Goal: Transaction & Acquisition: Purchase product/service

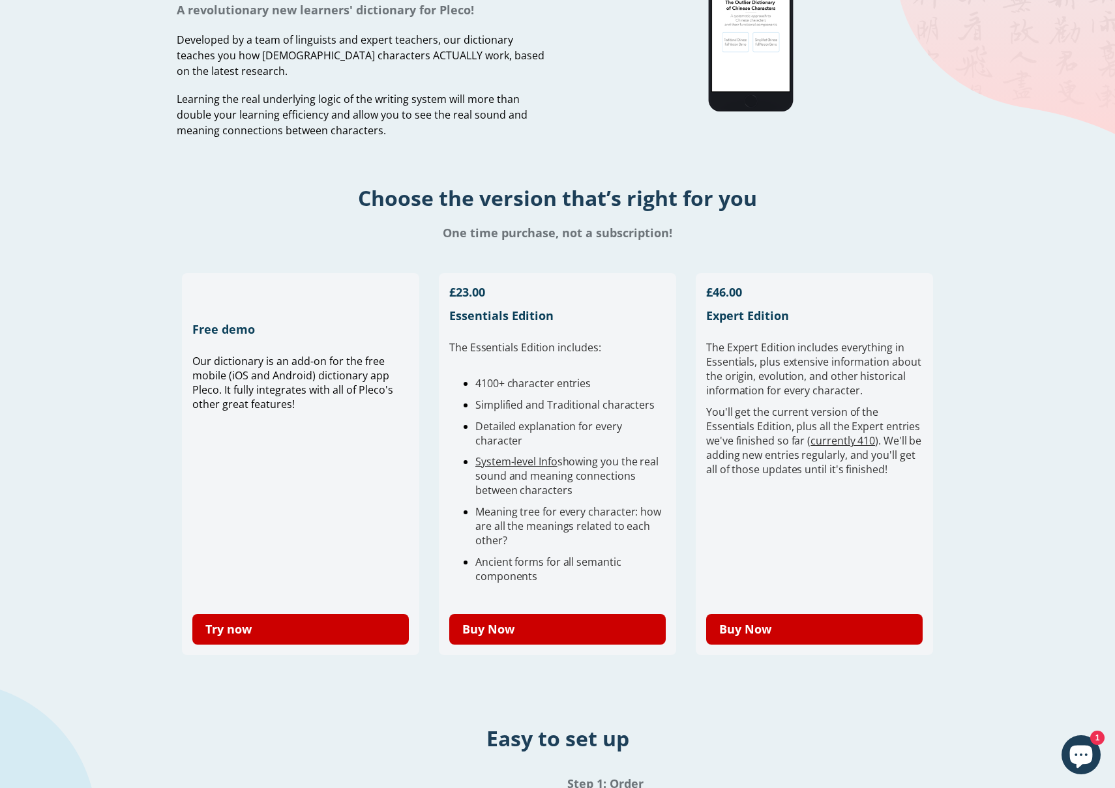
scroll to position [124, 0]
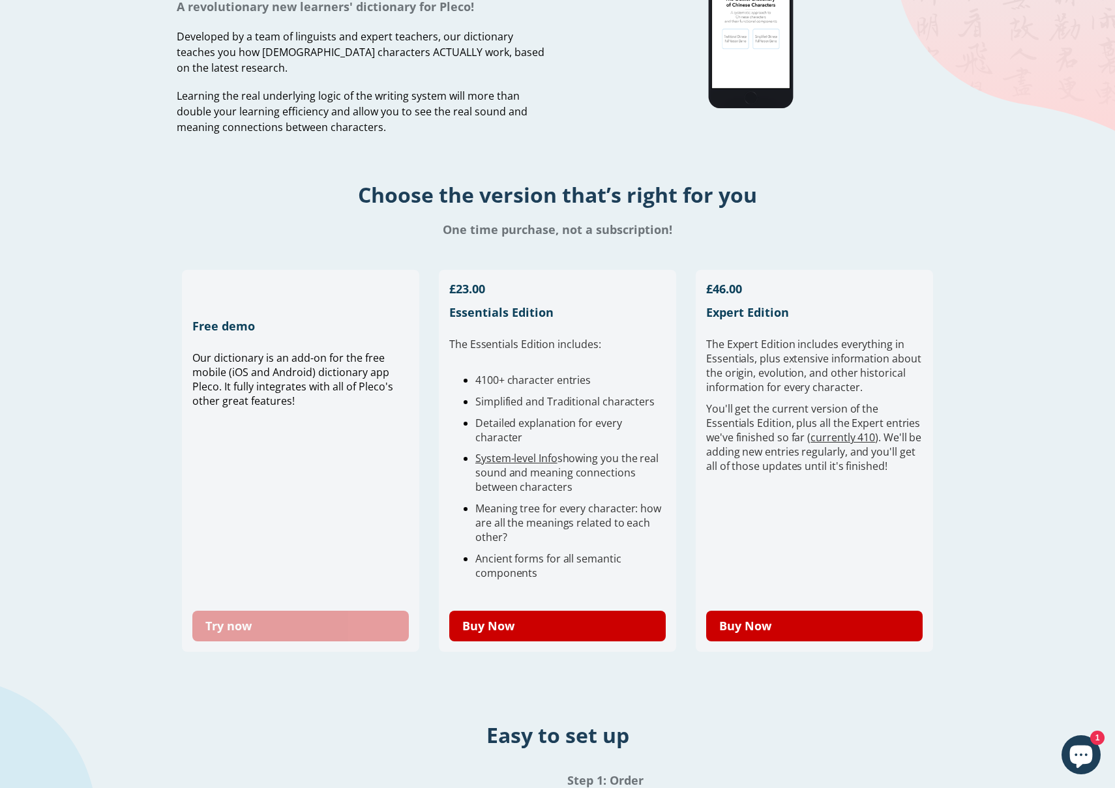
click at [252, 628] on link "Try now" at bounding box center [300, 626] width 216 height 31
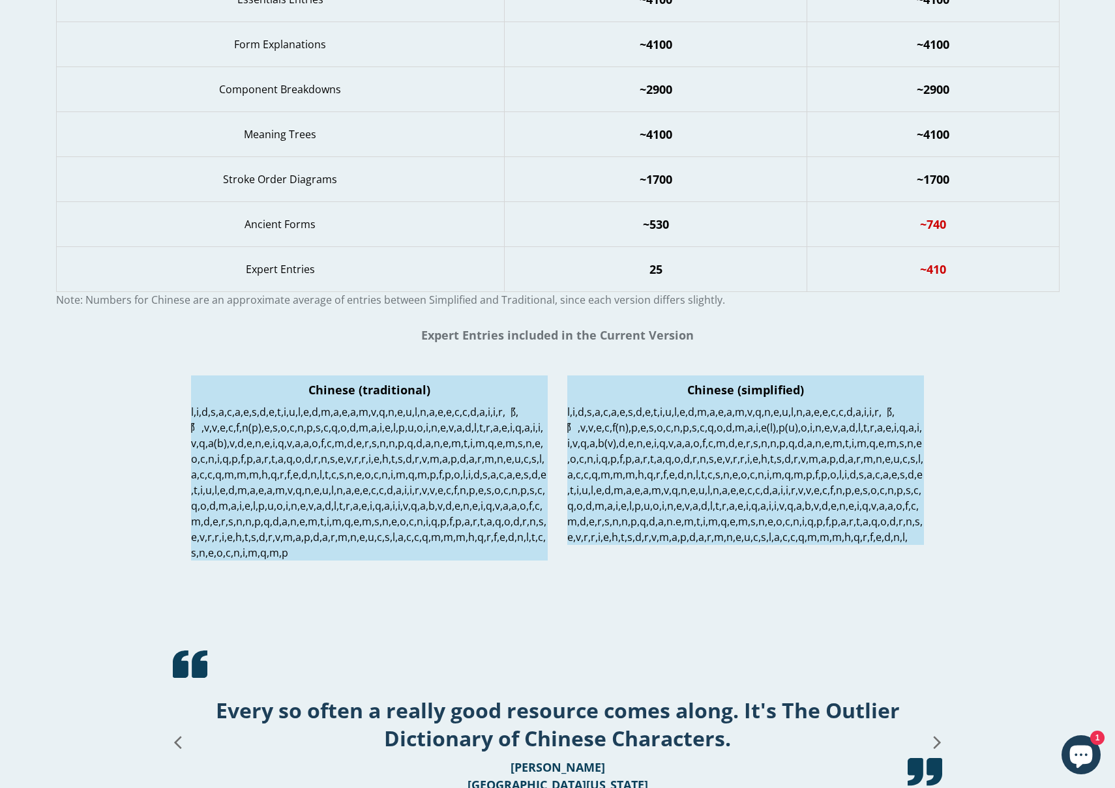
scroll to position [1814, 0]
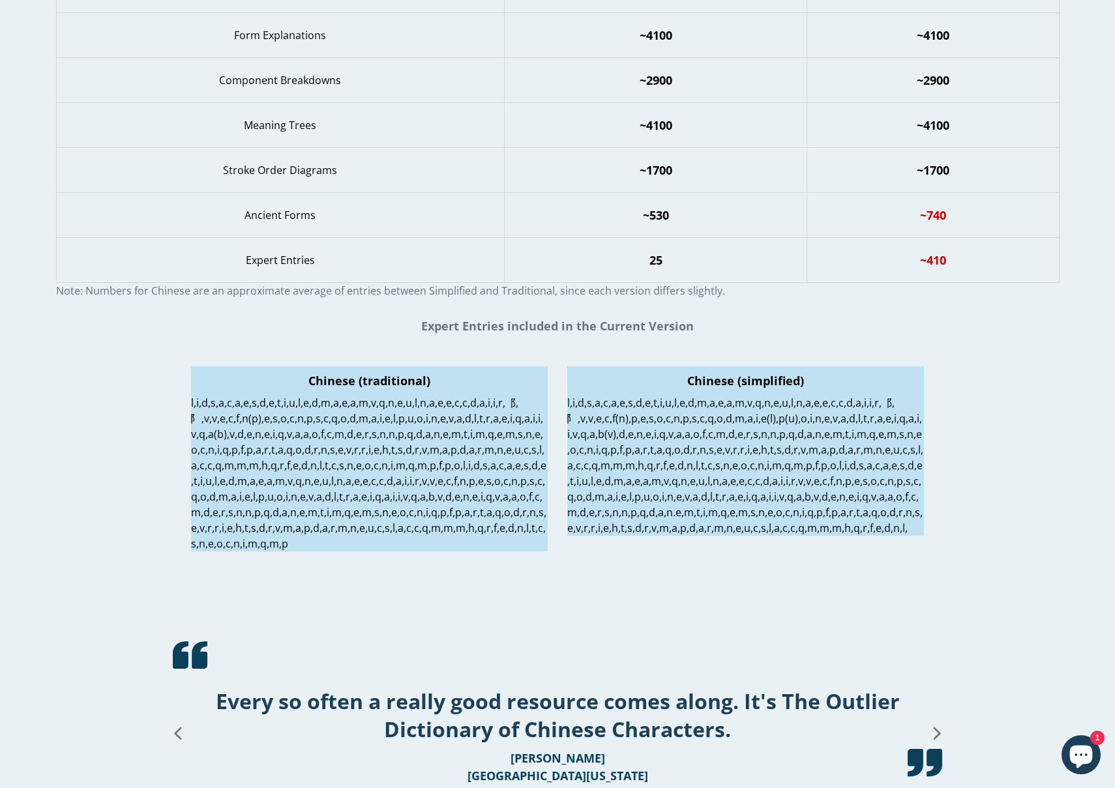
click at [740, 481] on p at bounding box center [745, 465] width 357 height 141
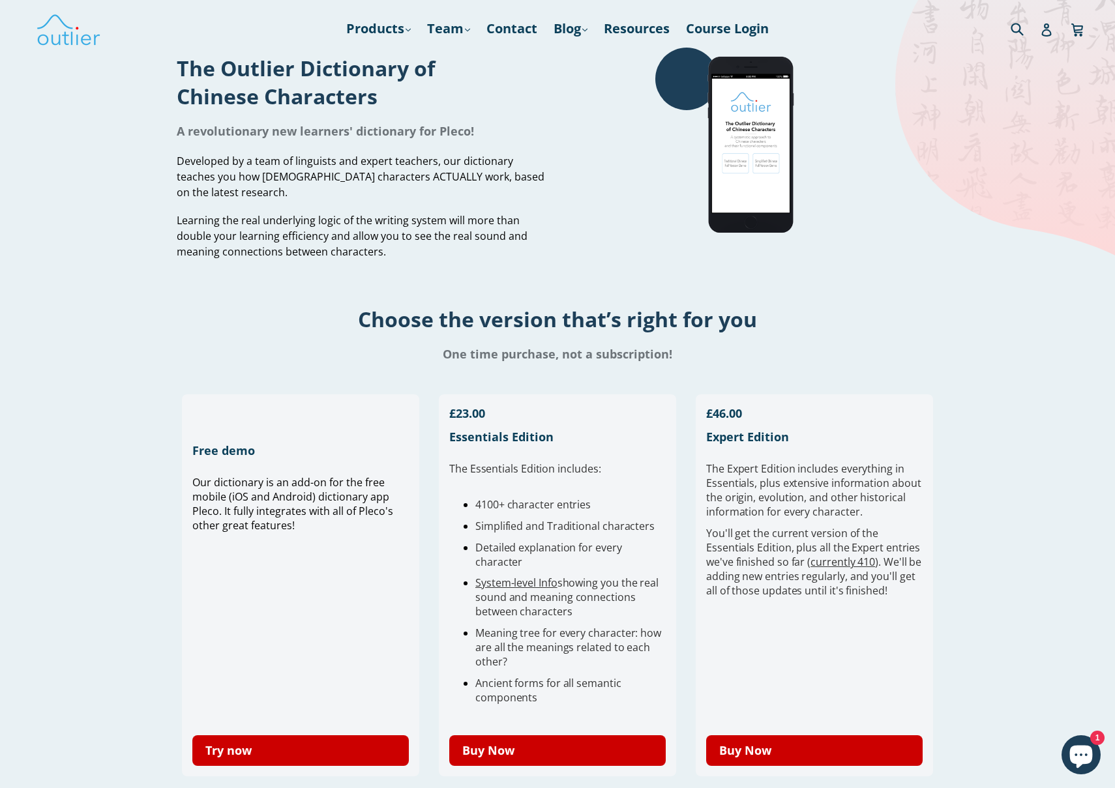
scroll to position [0, 0]
click at [838, 563] on link "currently 410" at bounding box center [842, 562] width 65 height 14
click at [527, 582] on link "System-level Info" at bounding box center [516, 583] width 82 height 14
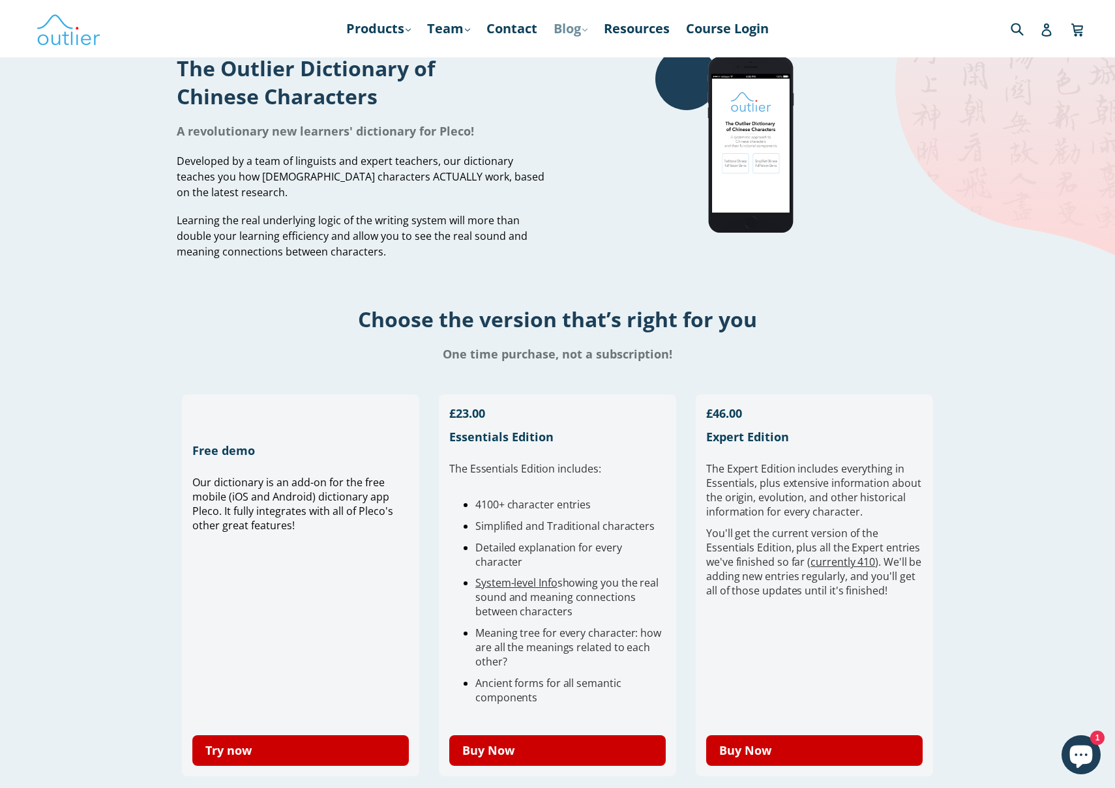
click at [577, 32] on link "Blog .cls-1{fill:#231f20} expand" at bounding box center [570, 28] width 47 height 23
click at [581, 59] on link "Chinese" at bounding box center [597, 63] width 79 height 25
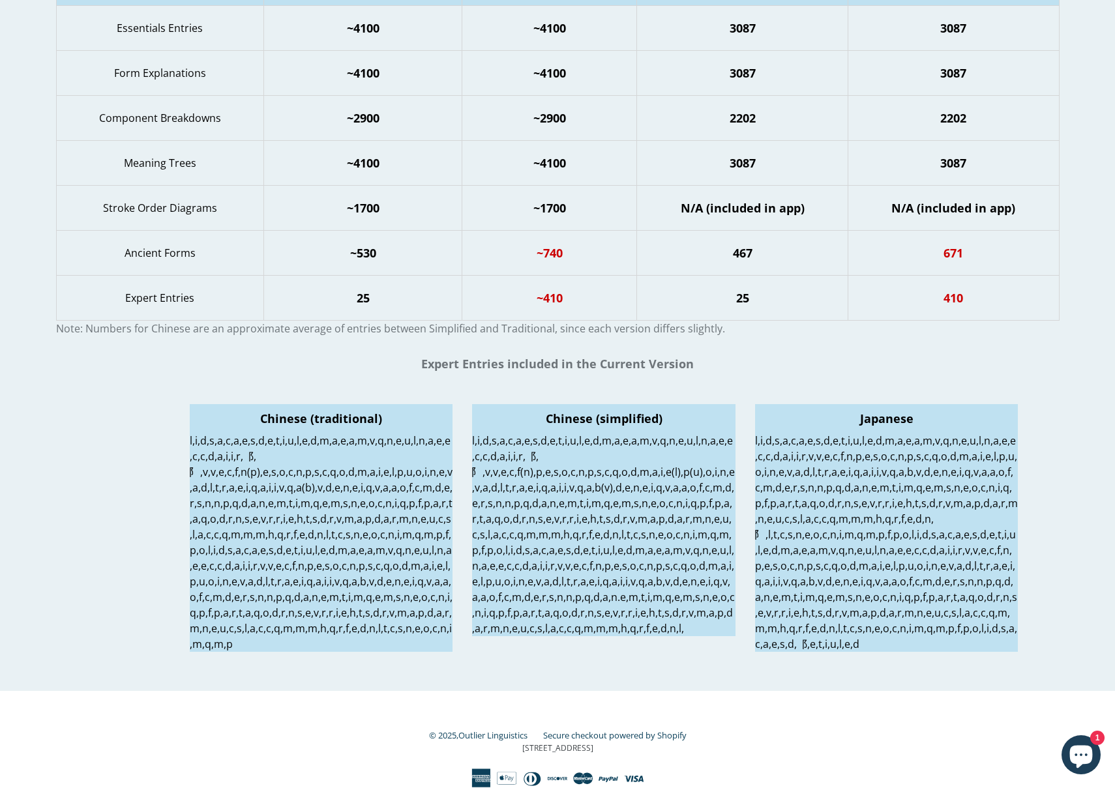
scroll to position [437, 0]
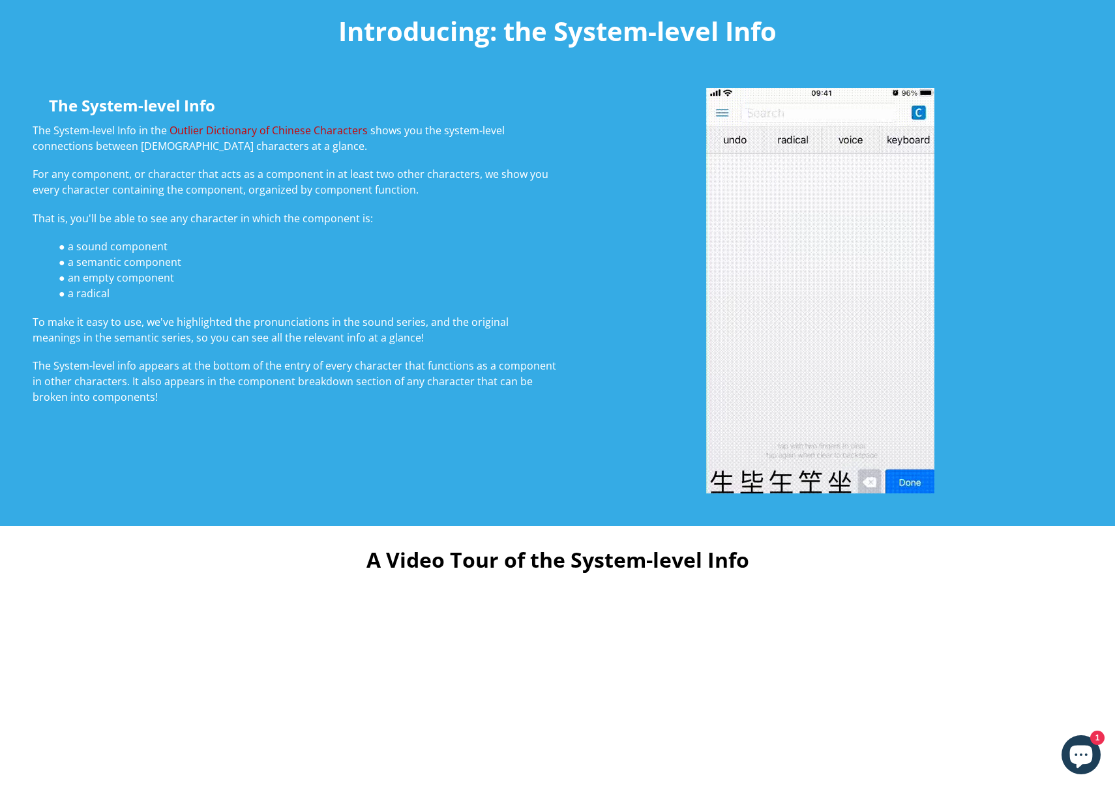
scroll to position [40, 0]
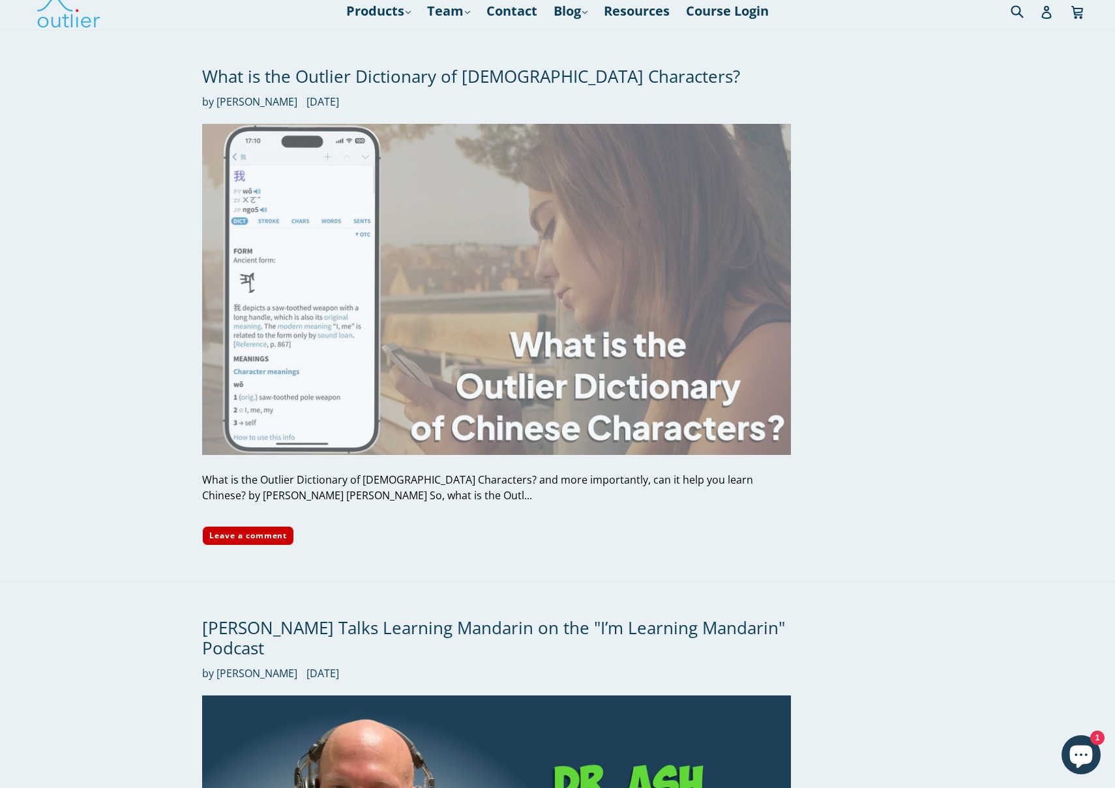
scroll to position [23, 0]
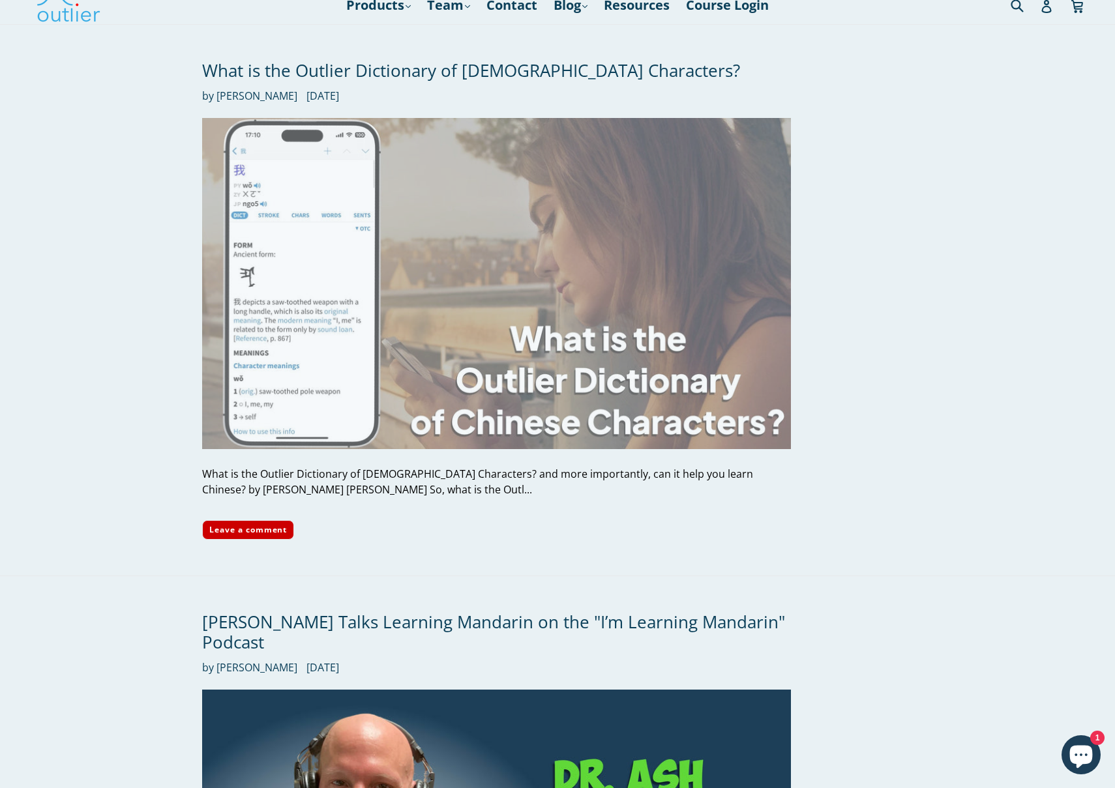
click at [330, 311] on img at bounding box center [496, 283] width 589 height 331
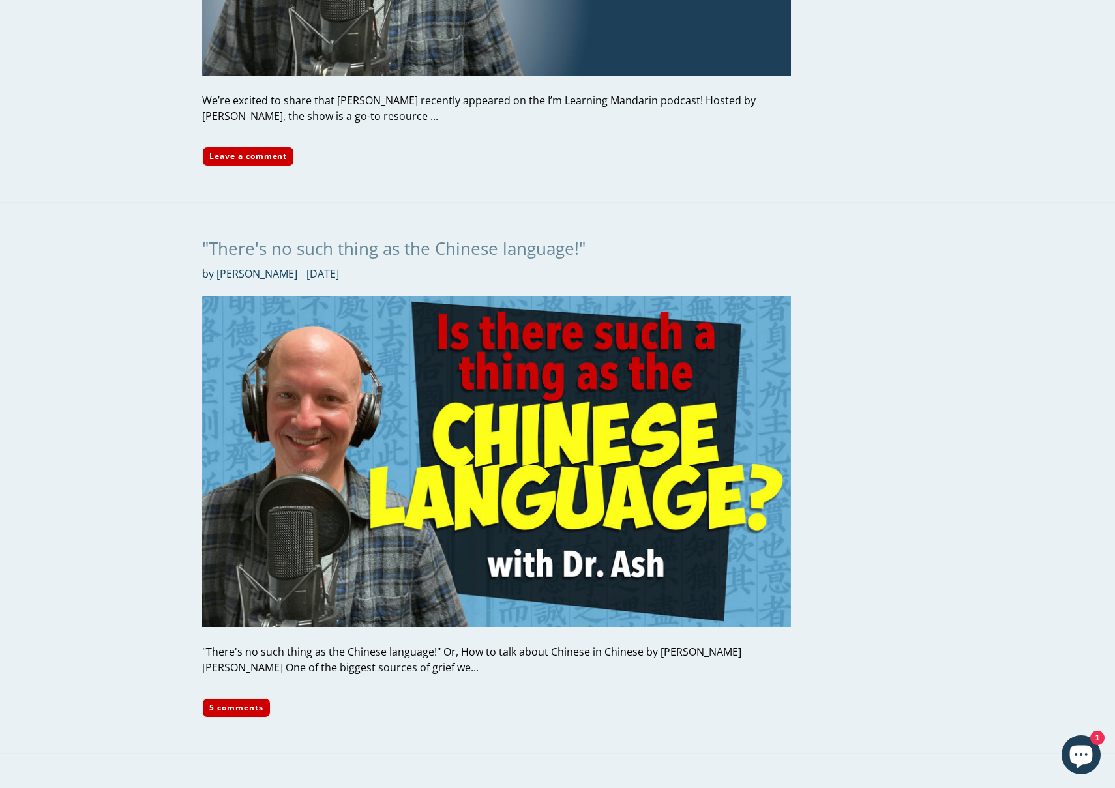
scroll to position [976, 0]
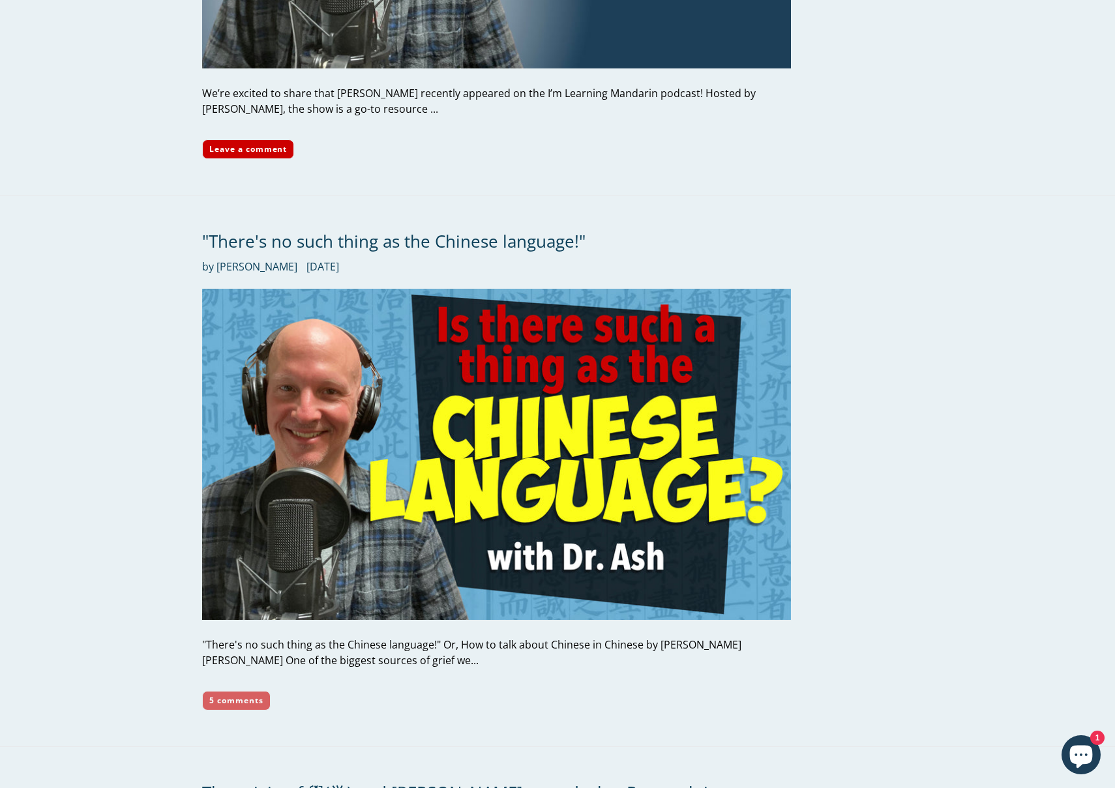
click at [241, 691] on link "5 comments" at bounding box center [236, 701] width 68 height 20
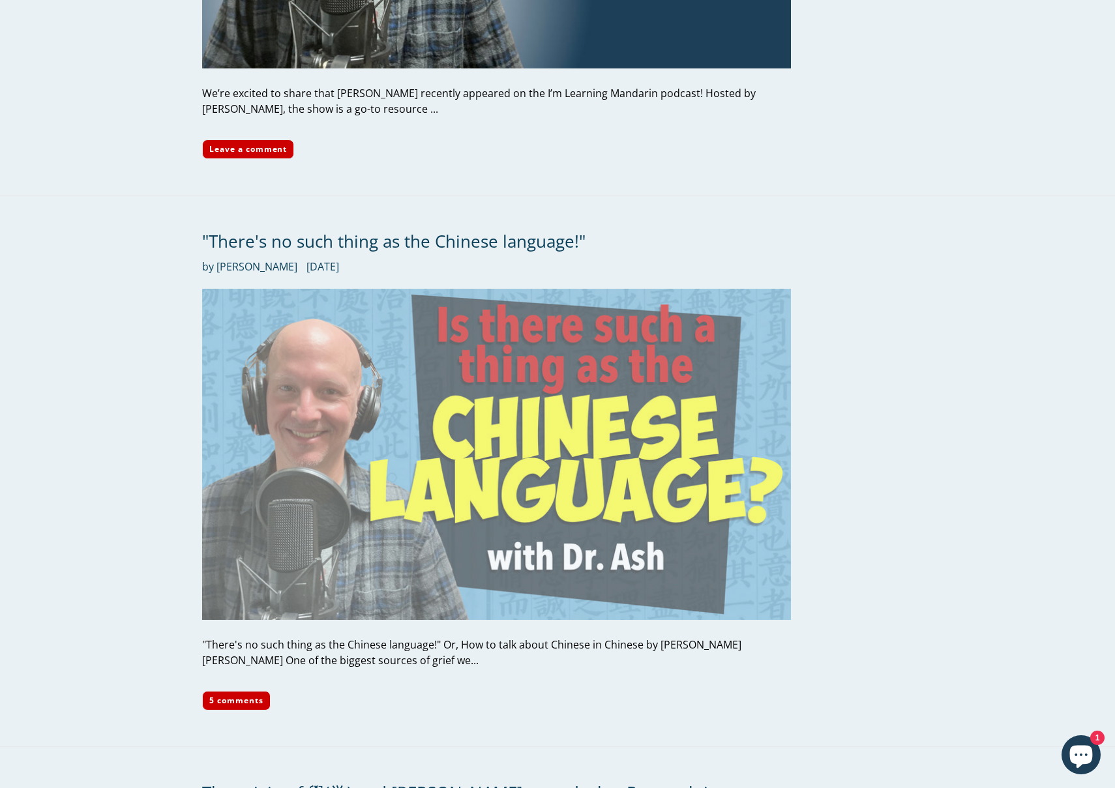
click at [373, 542] on img at bounding box center [496, 454] width 589 height 331
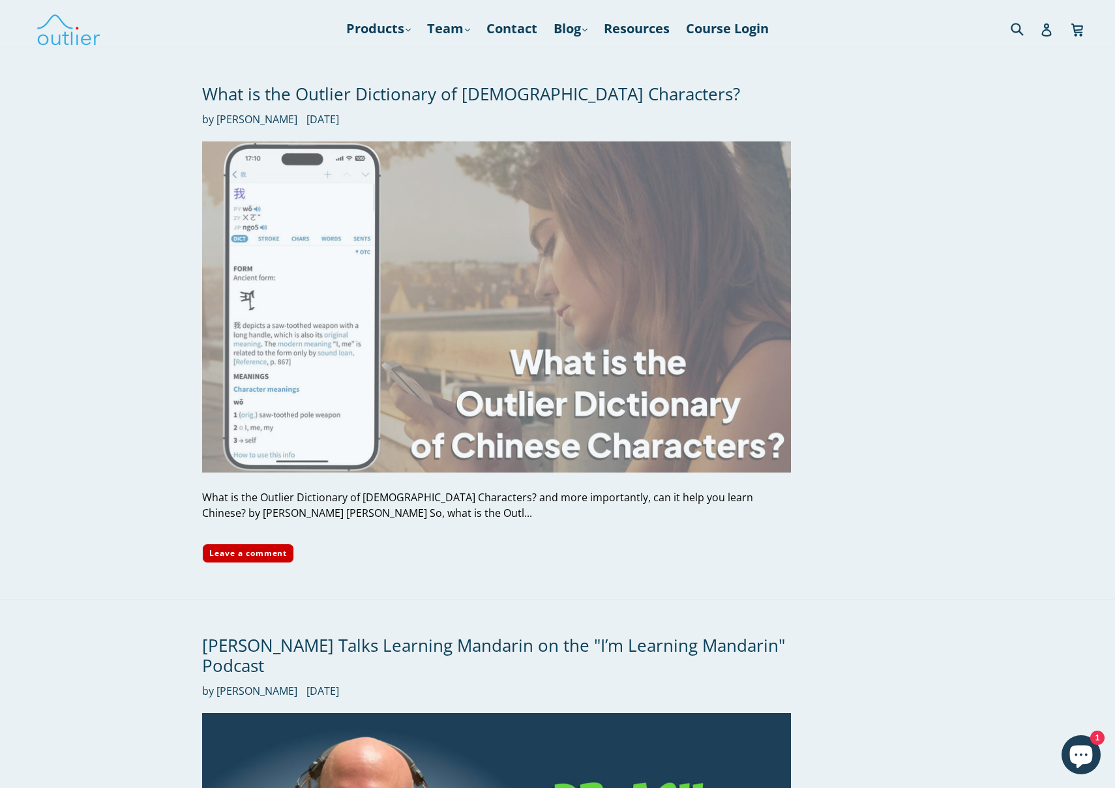
scroll to position [0, 0]
click at [615, 326] on img at bounding box center [496, 306] width 589 height 331
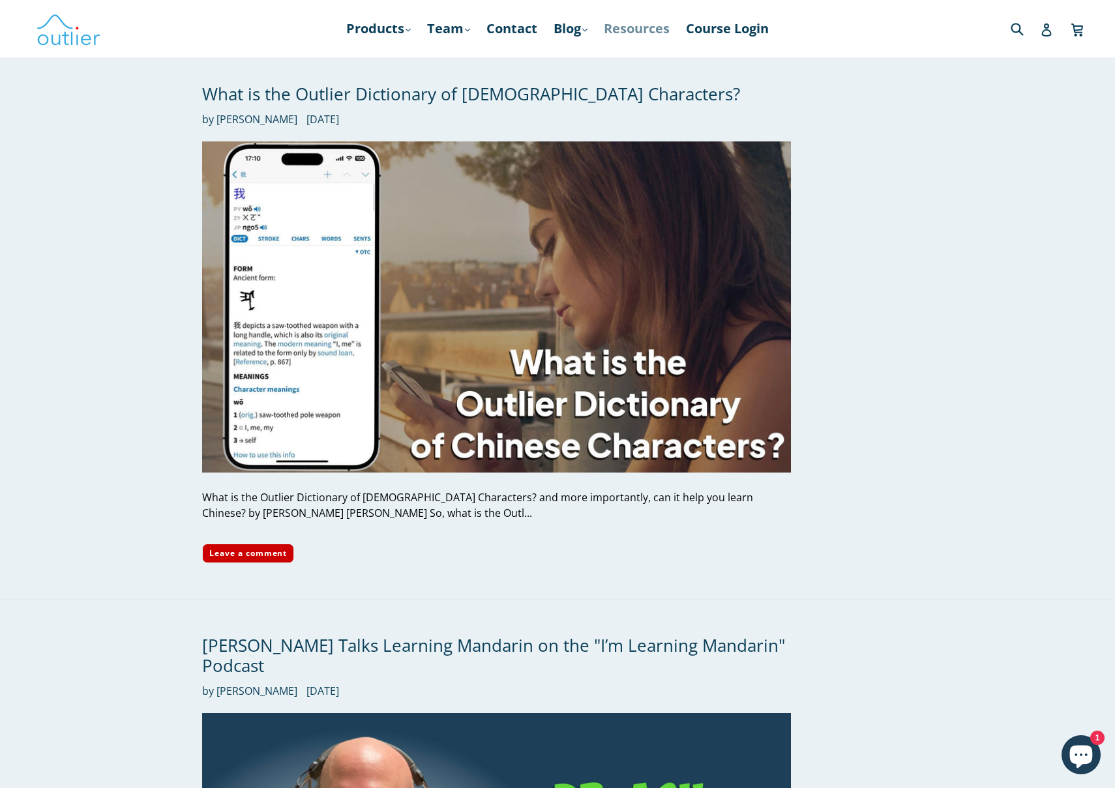
click at [651, 30] on link "Resources" at bounding box center [636, 28] width 79 height 23
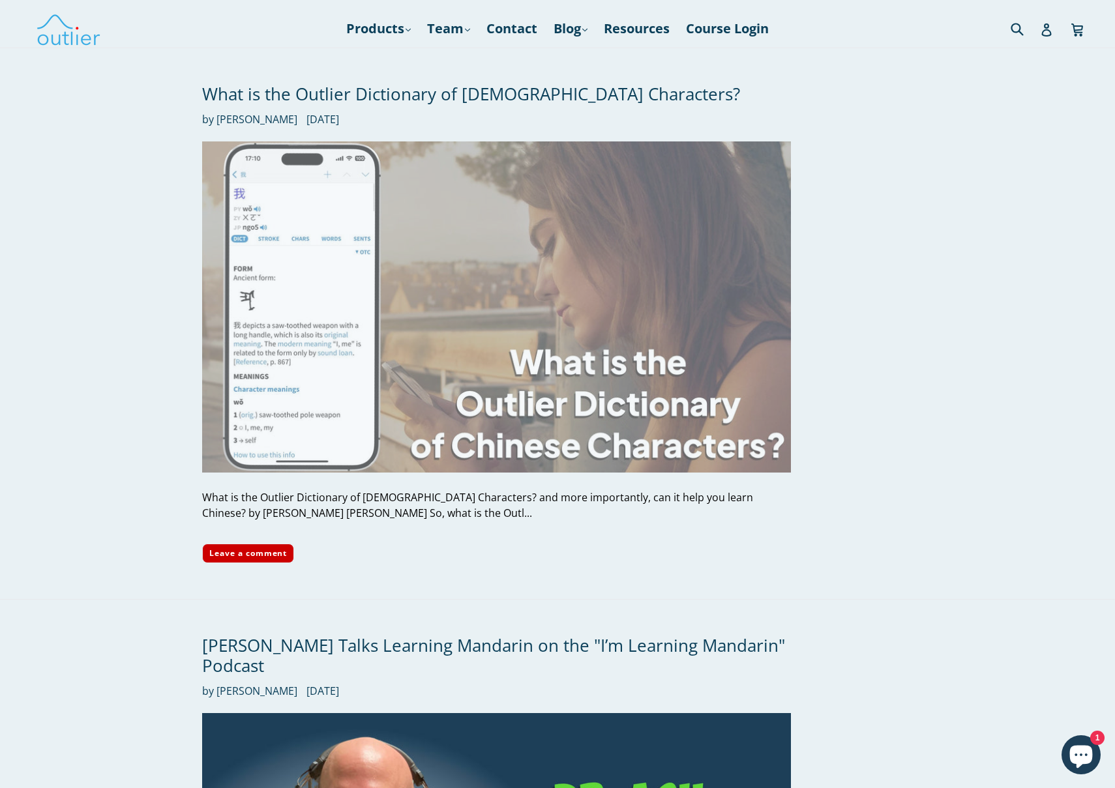
click at [385, 206] on img at bounding box center [496, 306] width 589 height 331
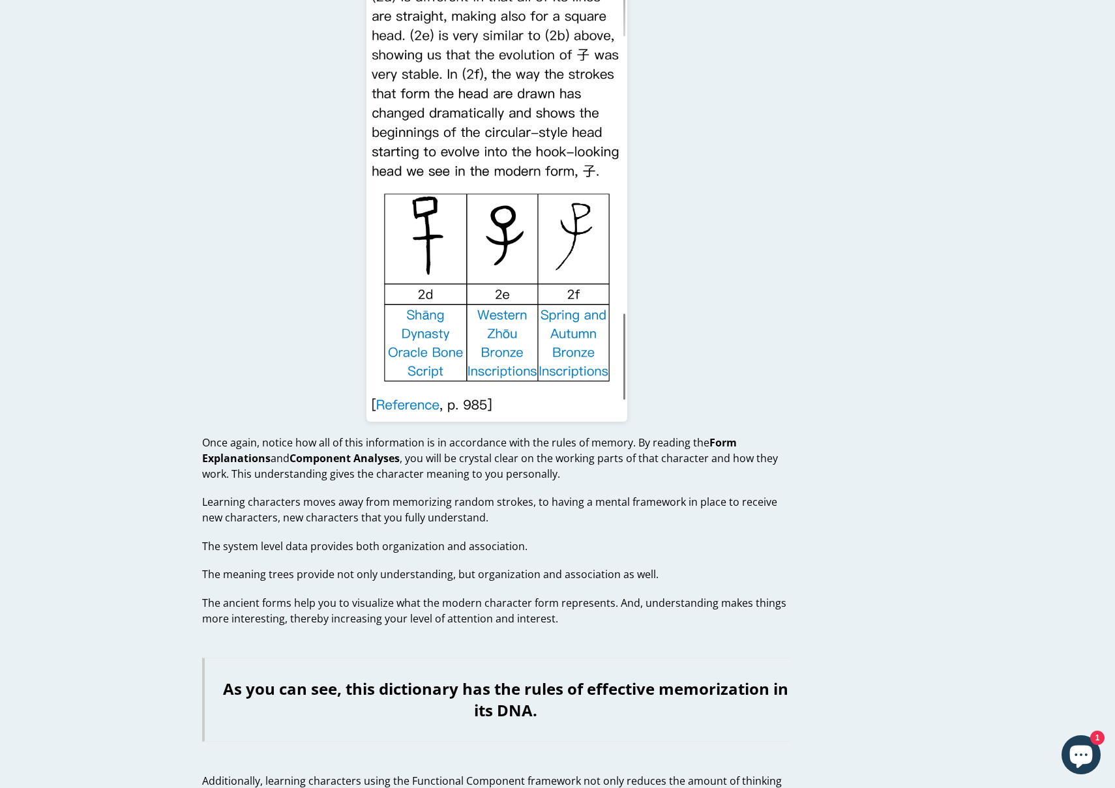
scroll to position [9357, 0]
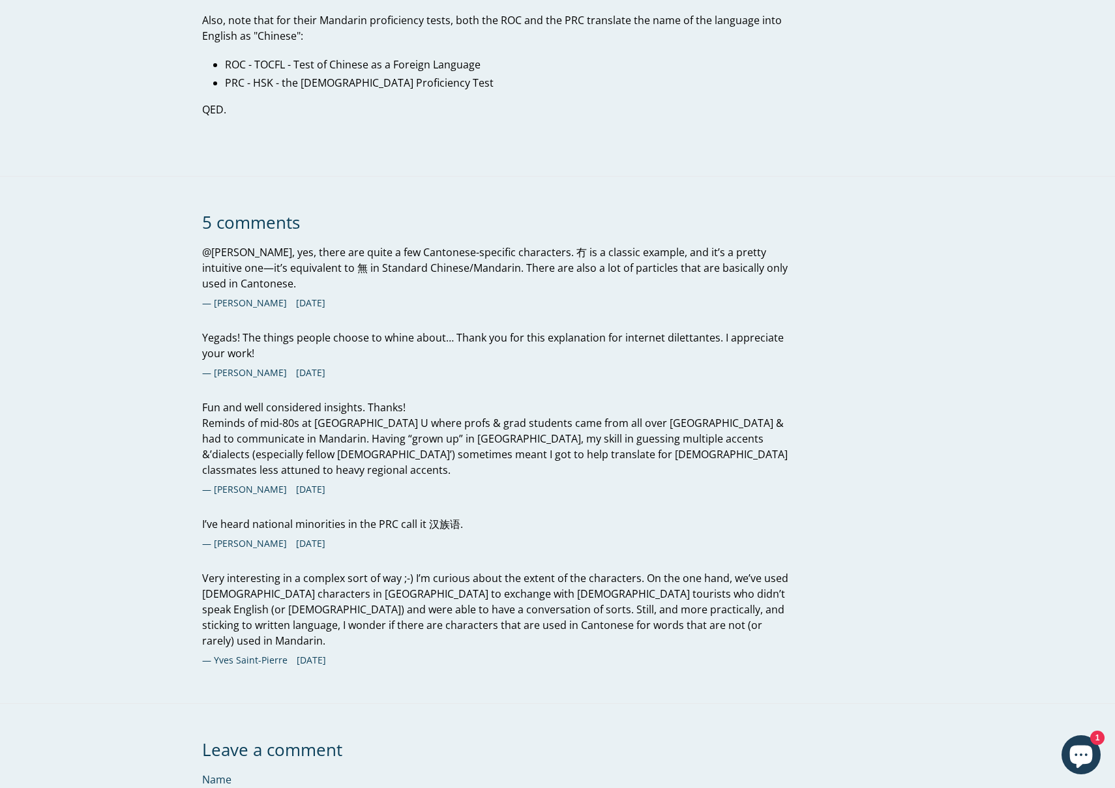
scroll to position [4225, 0]
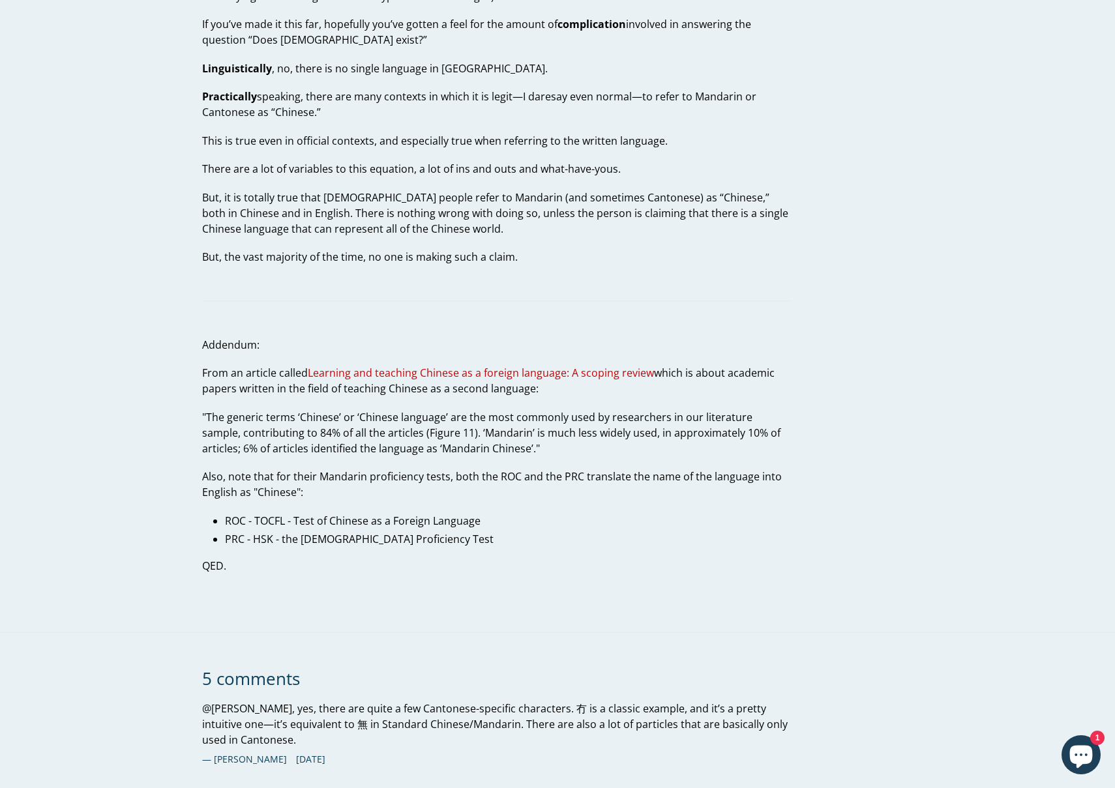
scroll to position [3776, 0]
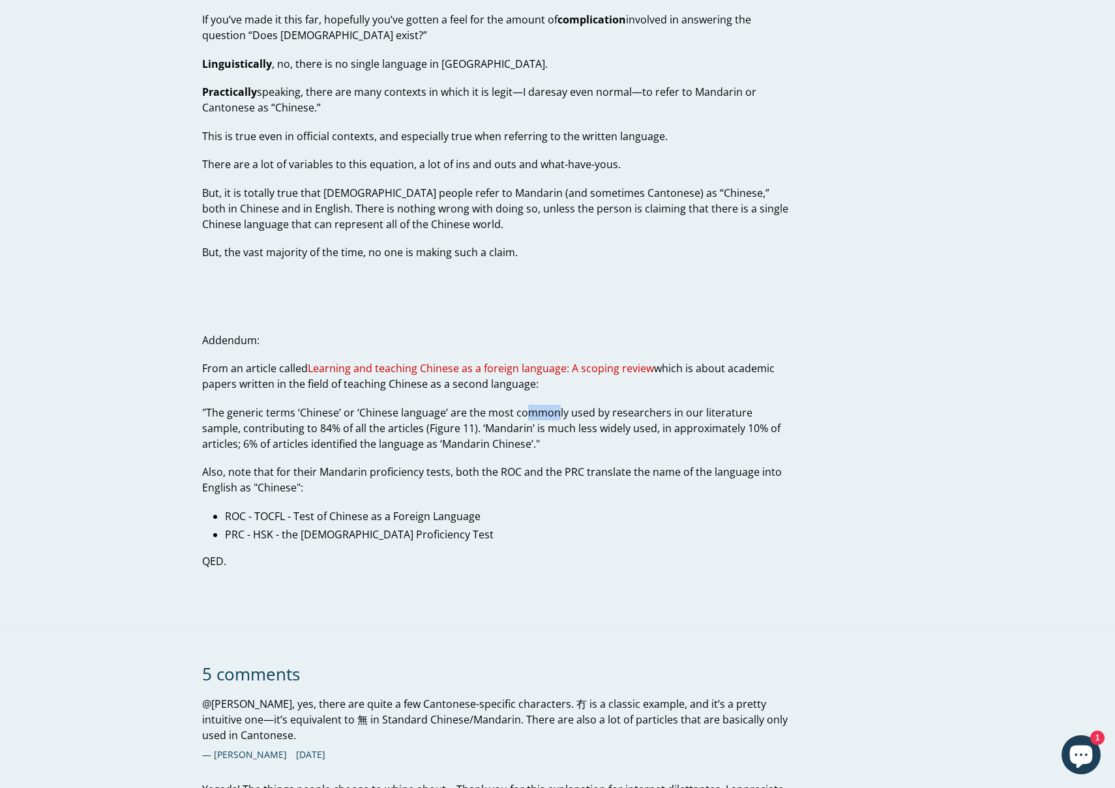
drag, startPoint x: 524, startPoint y: 335, endPoint x: 552, endPoint y: 336, distance: 28.0
click at [552, 405] on p ""The generic terms ‘Chinese’ or ‘Chinese language’ are the most commonly used b…" at bounding box center [496, 428] width 589 height 47
click at [521, 405] on p ""The generic terms ‘Chinese’ or ‘Chinese language’ are the most commonly used b…" at bounding box center [496, 428] width 589 height 47
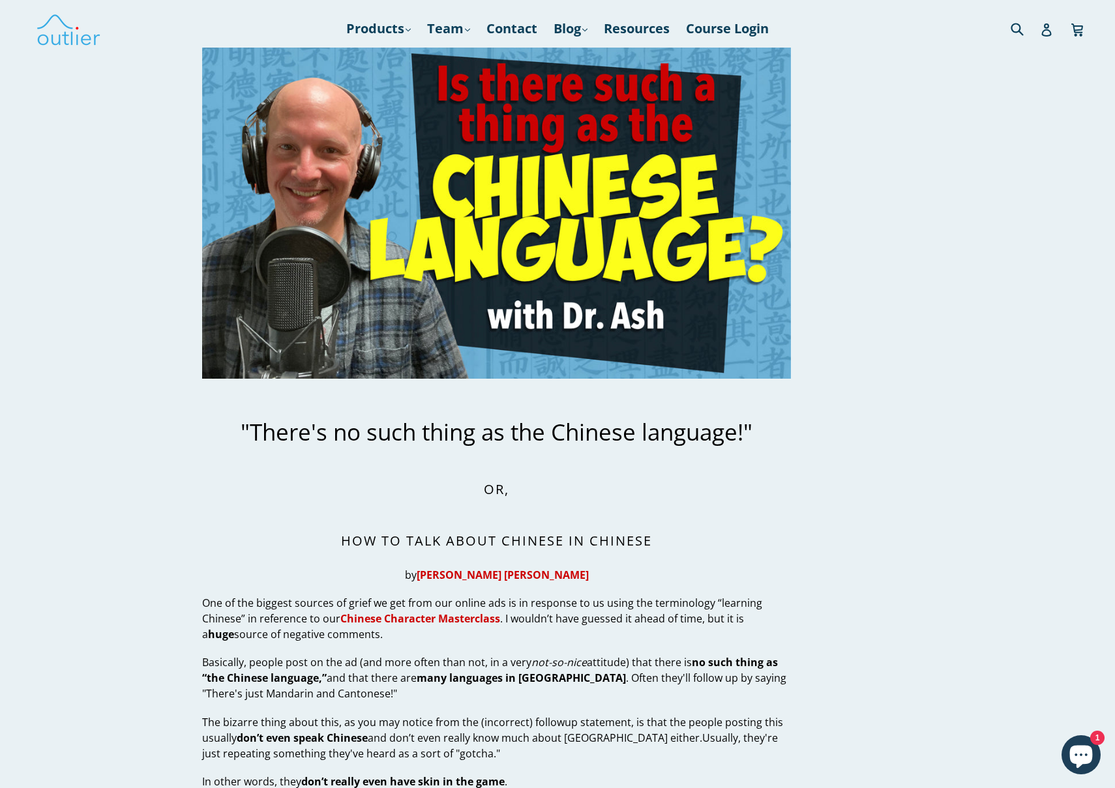
scroll to position [0, 0]
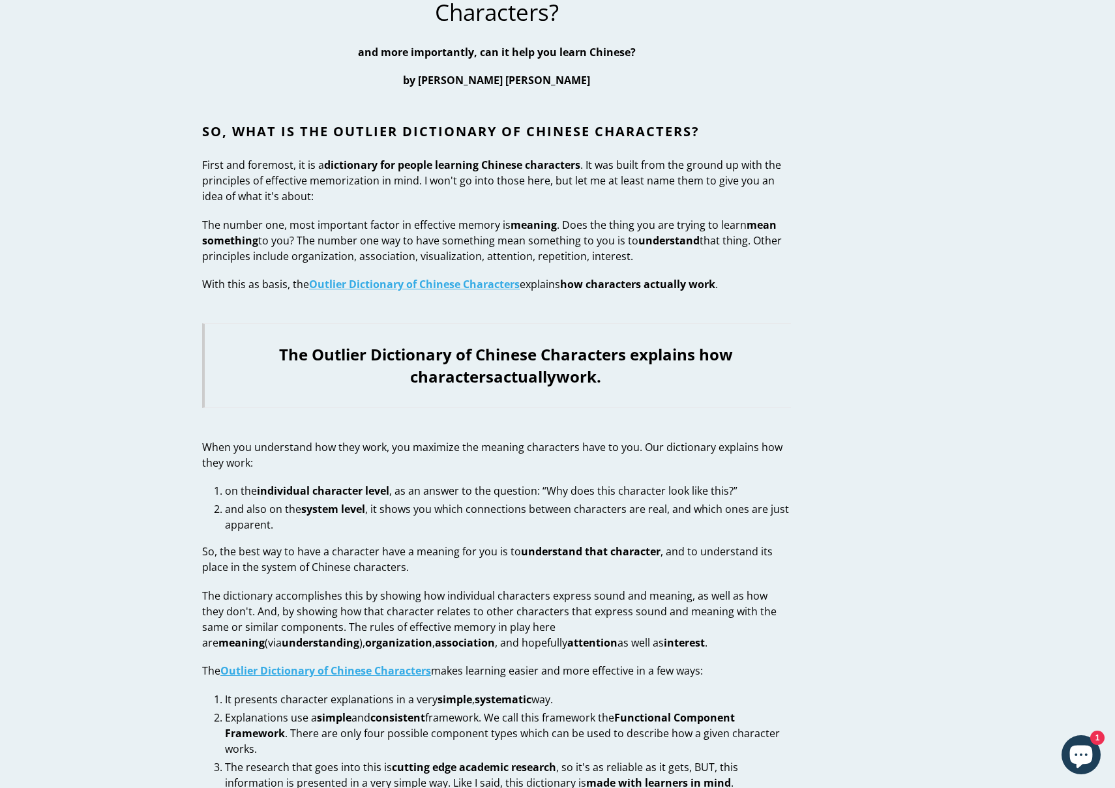
scroll to position [76, 0]
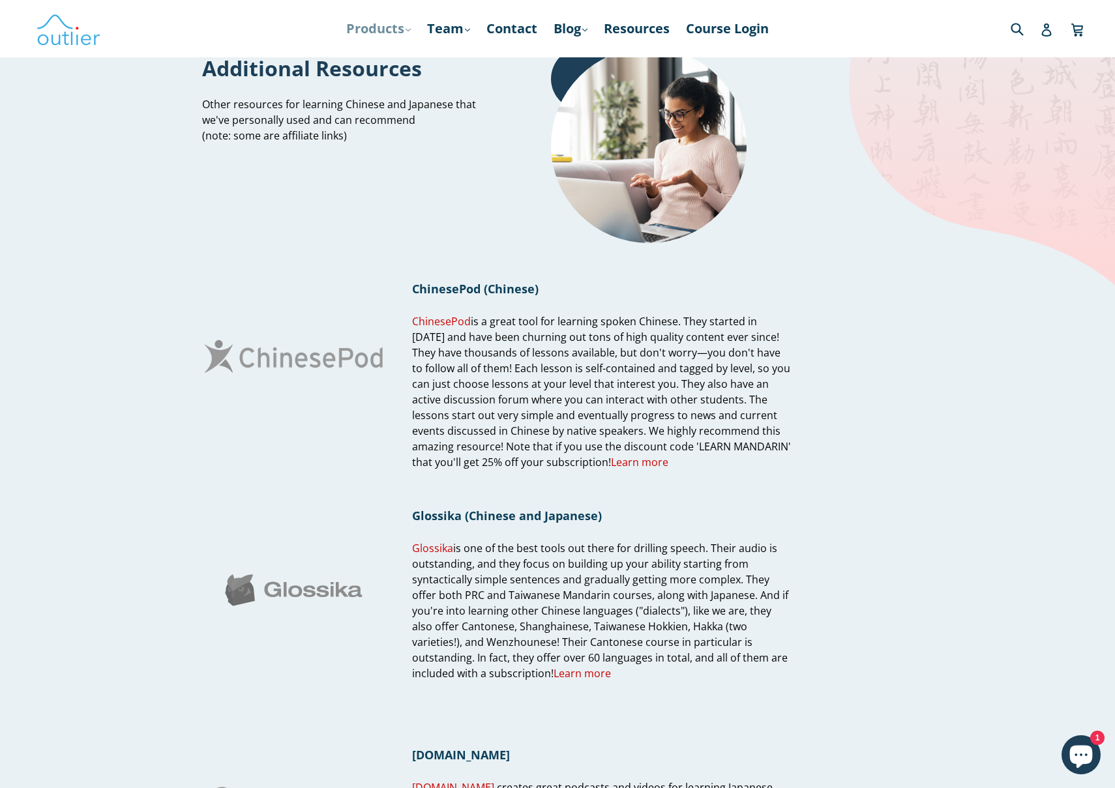
click at [364, 30] on link "Products .cls-1{fill:#231f20} expand" at bounding box center [379, 28] width 78 height 23
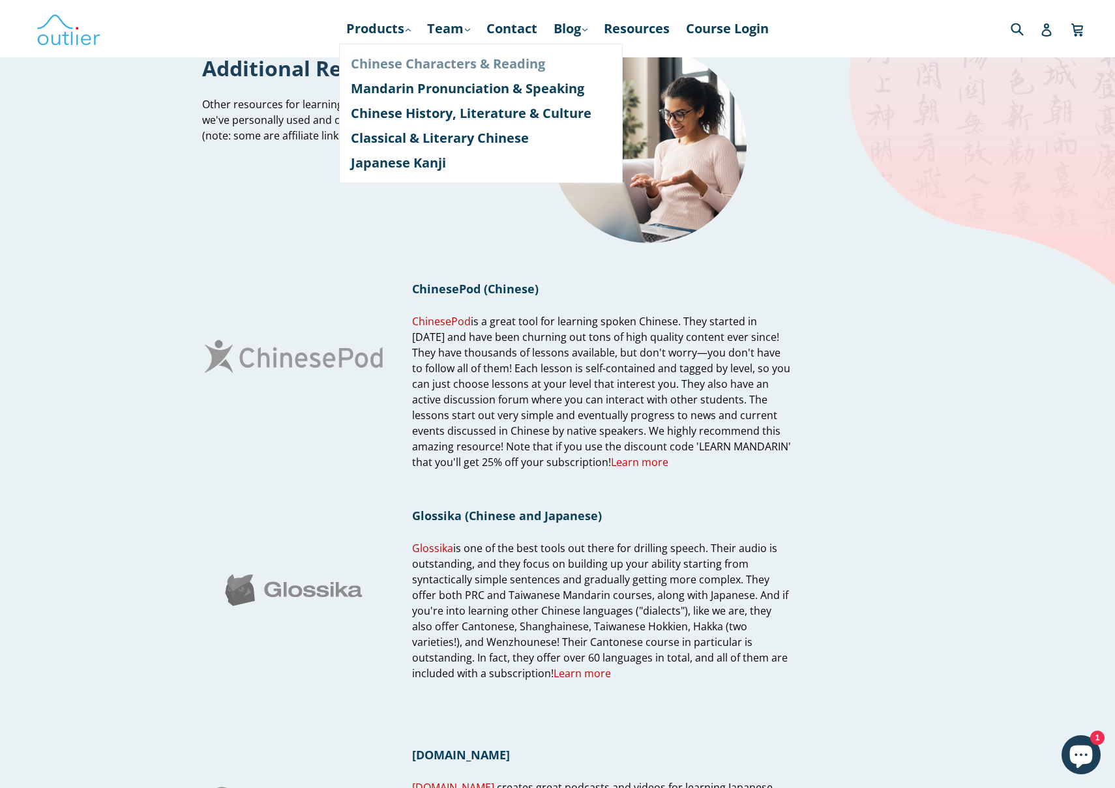
click at [395, 65] on link "Chinese Characters & Reading" at bounding box center [481, 63] width 260 height 25
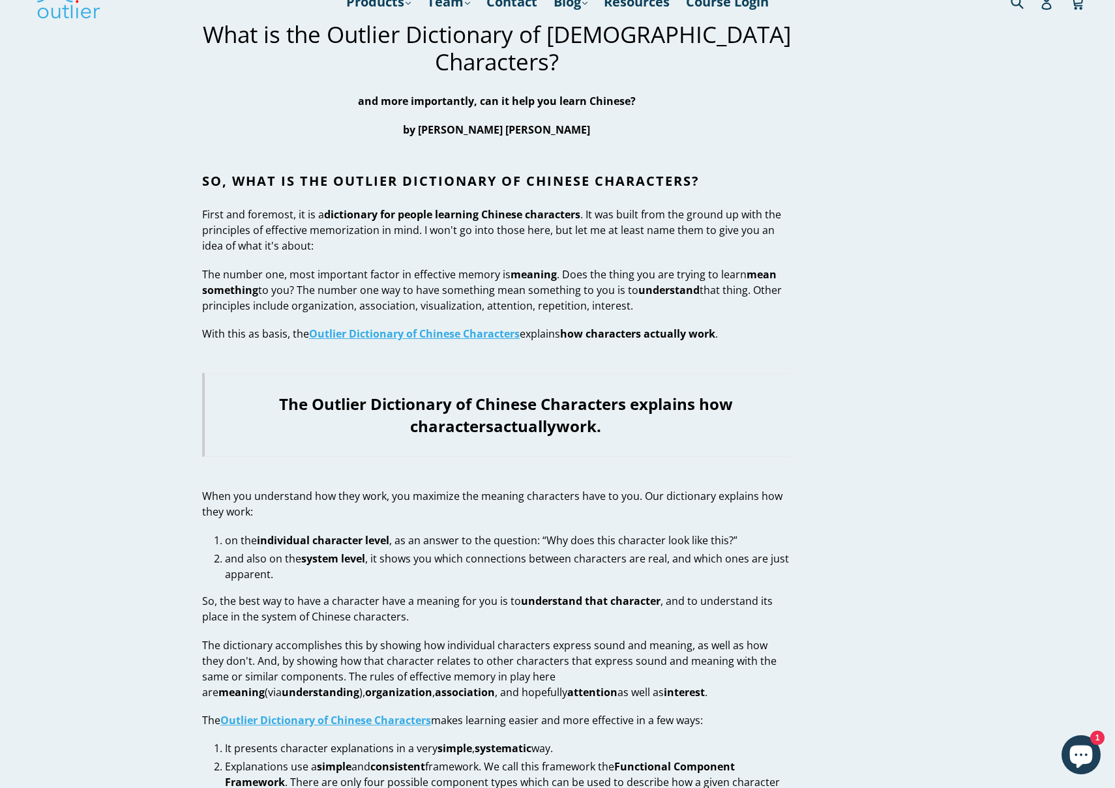
scroll to position [30, 0]
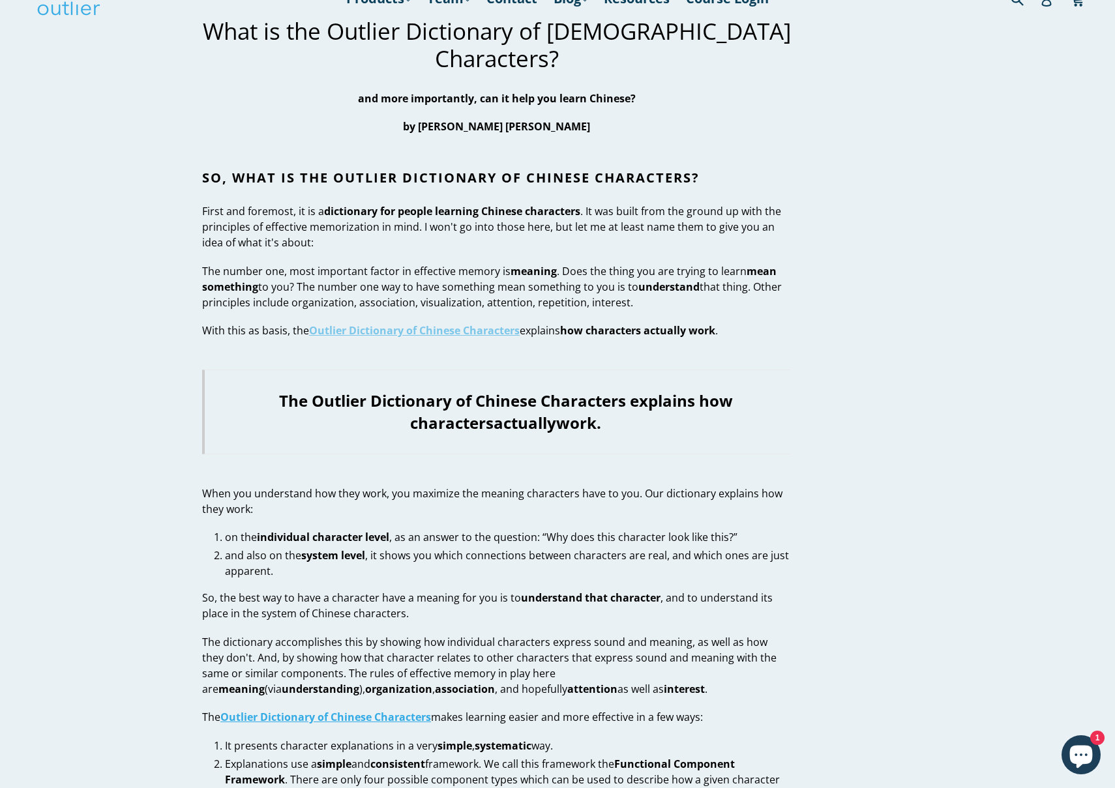
click at [448, 323] on strong "Outlier Dictionary of Chinese Characters" at bounding box center [414, 330] width 211 height 14
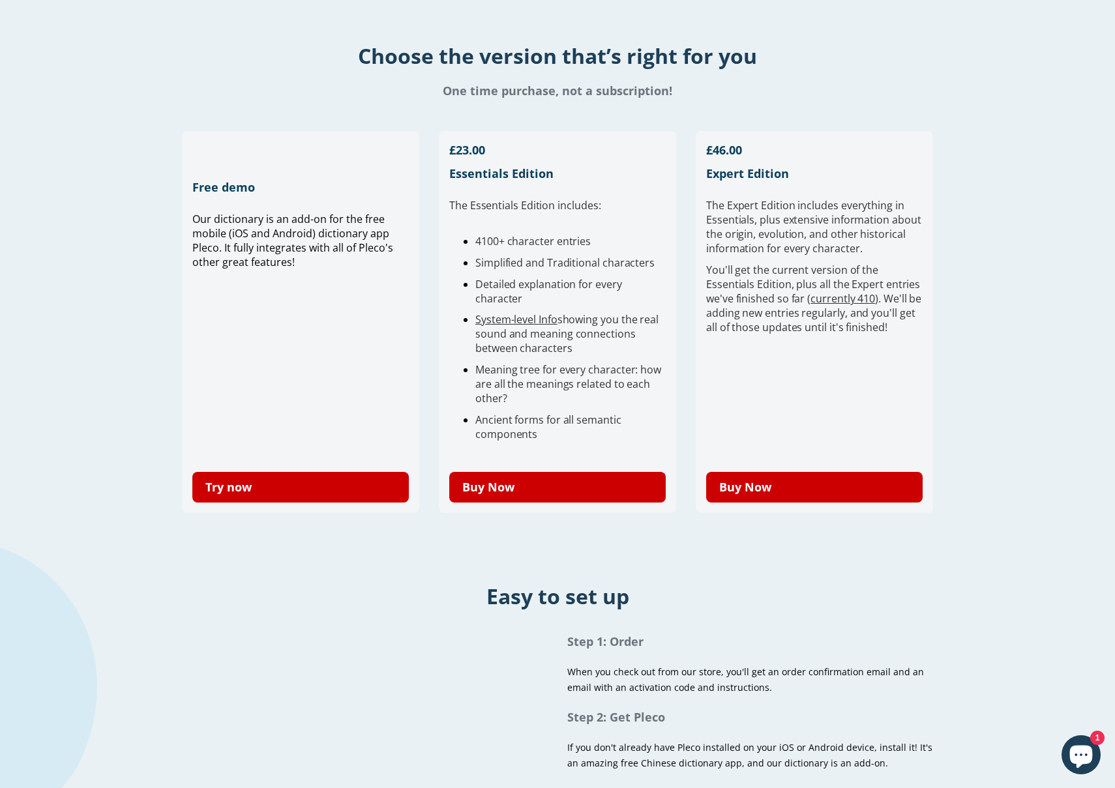
scroll to position [254, 0]
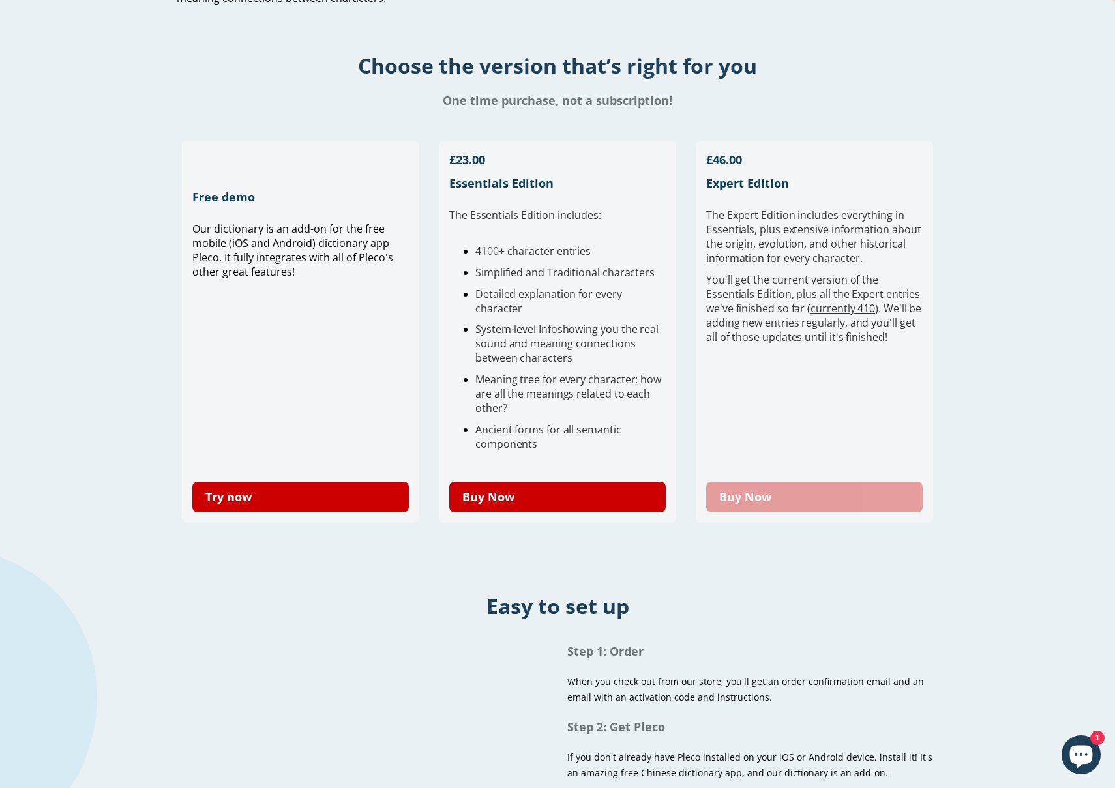
click at [815, 490] on link "Buy Now" at bounding box center [814, 497] width 216 height 31
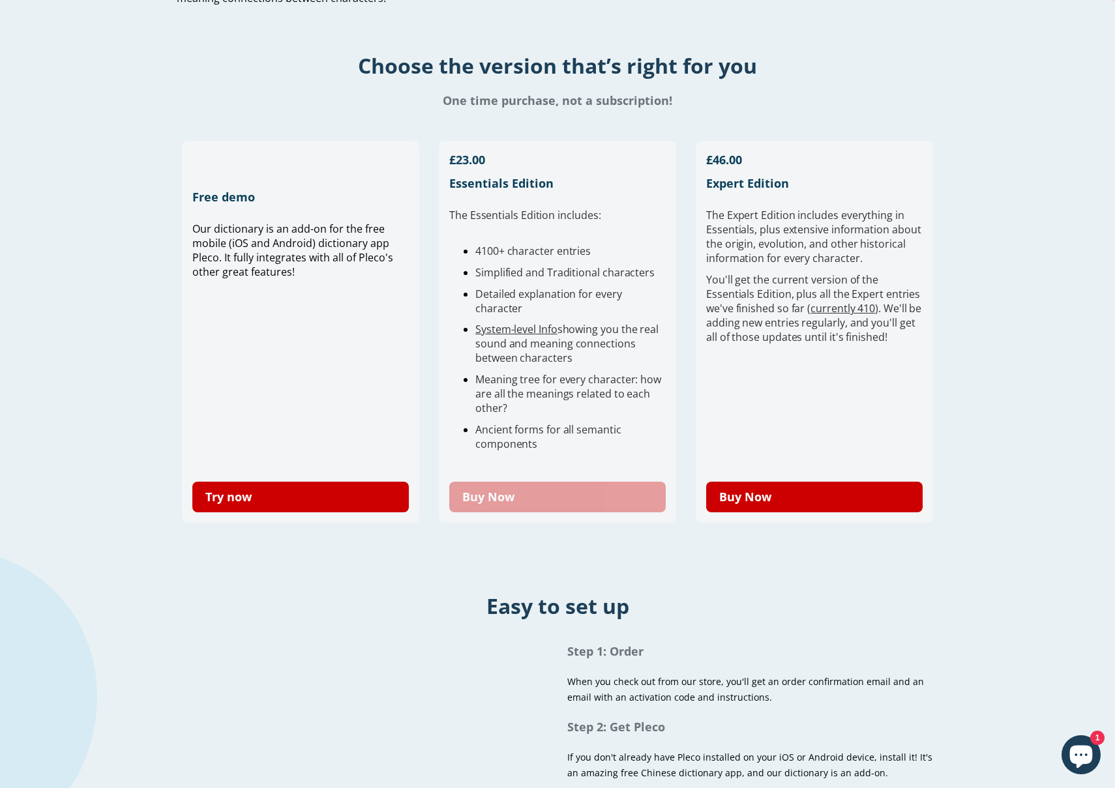
click at [536, 503] on link "Buy Now" at bounding box center [557, 497] width 216 height 31
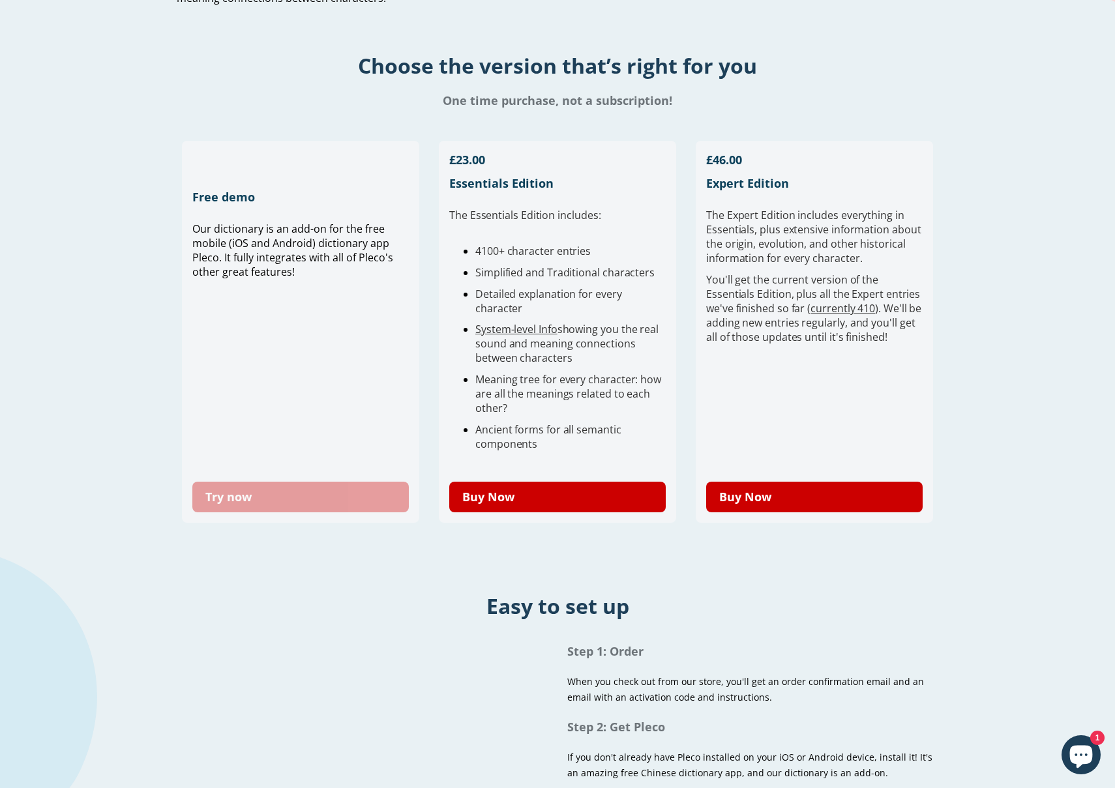
click at [288, 497] on link "Try now" at bounding box center [300, 497] width 216 height 31
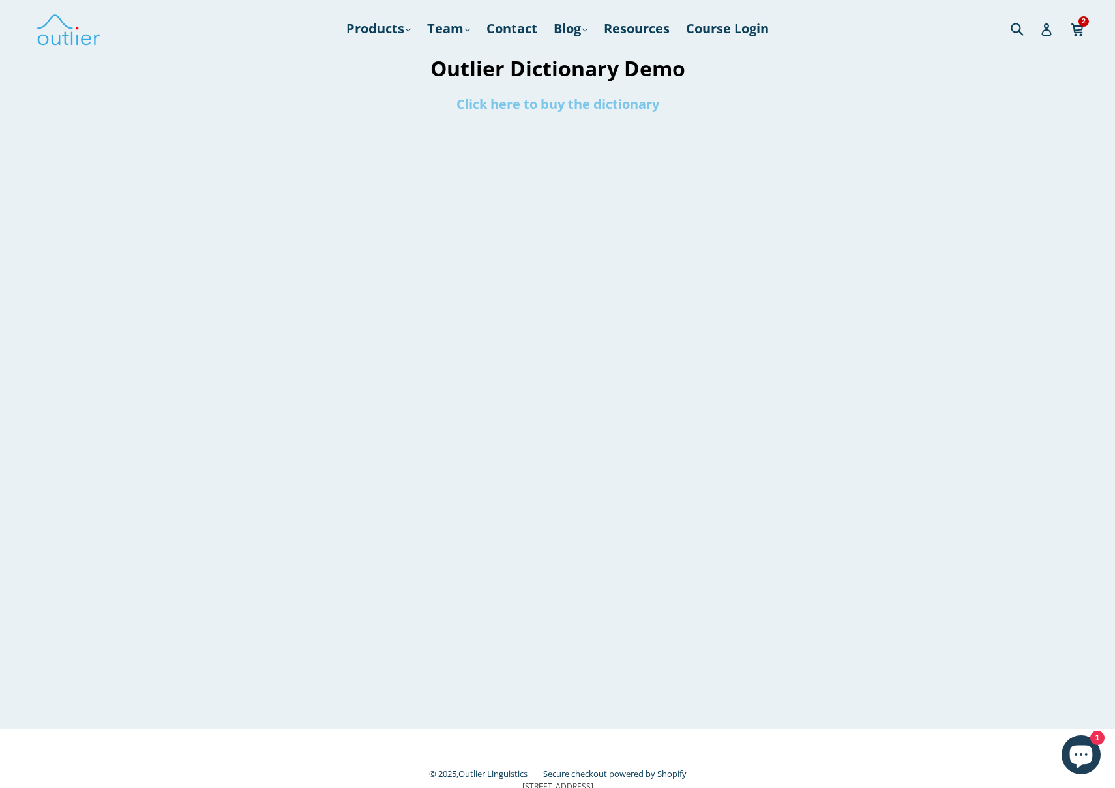
click at [487, 104] on link "Click here to buy the dictionary" at bounding box center [557, 104] width 203 height 18
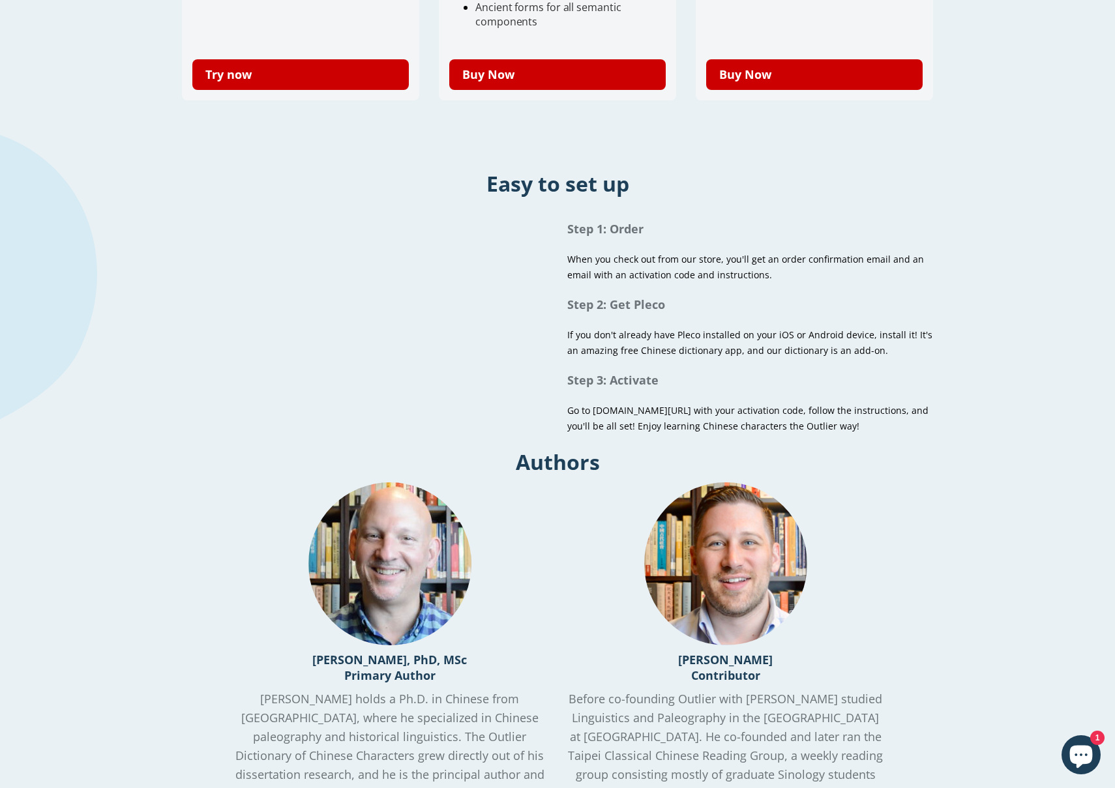
scroll to position [678, 0]
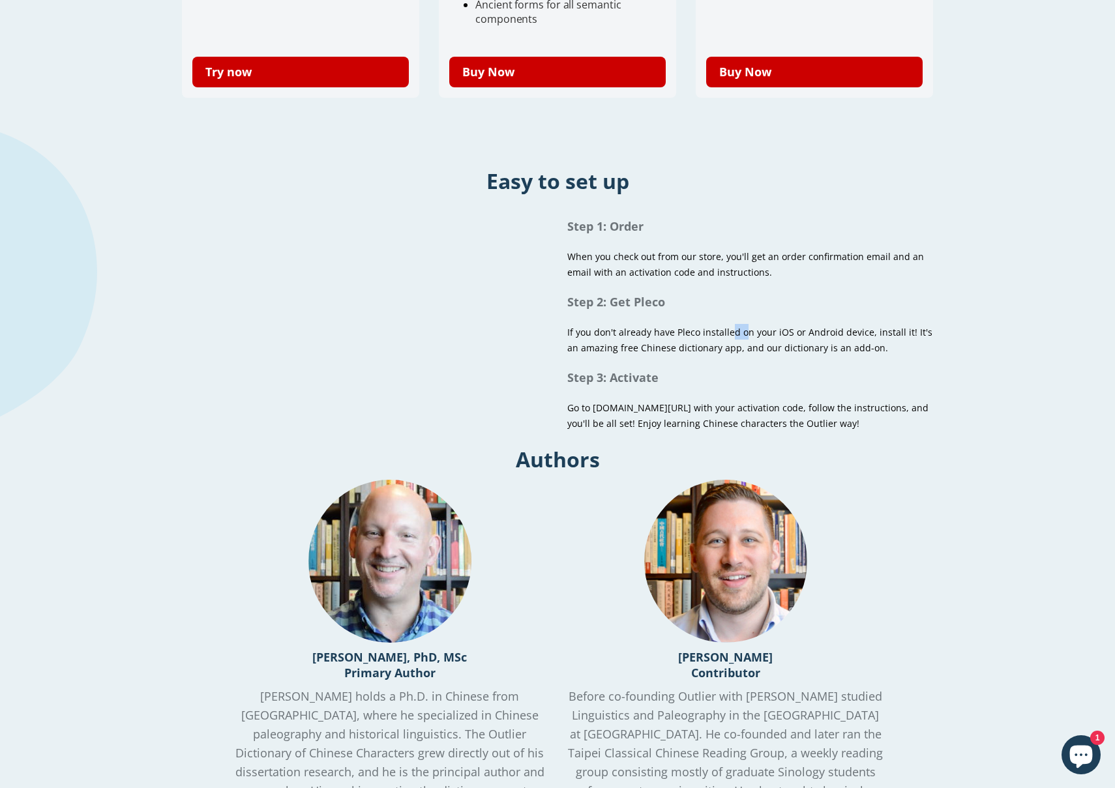
drag, startPoint x: 729, startPoint y: 333, endPoint x: 745, endPoint y: 336, distance: 15.9
click at [745, 336] on span "If you don't already have Pleco installed on your iOS or Android device, instal…" at bounding box center [749, 340] width 365 height 28
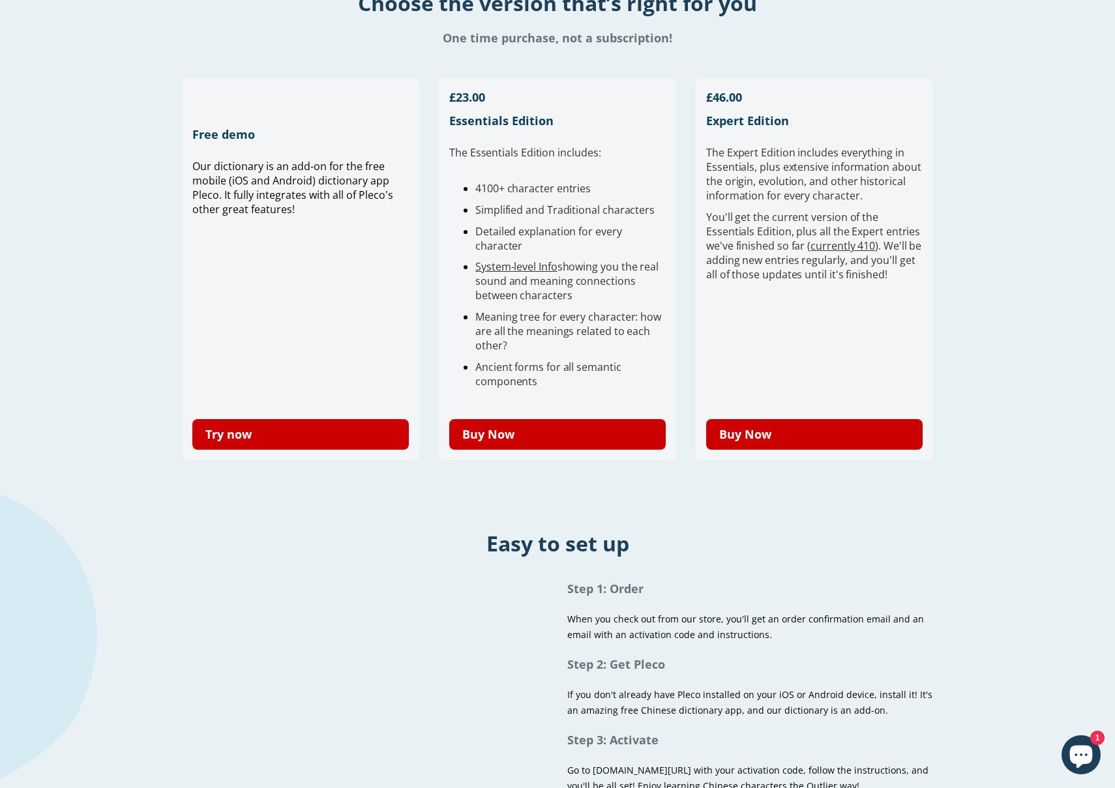
scroll to position [293, 0]
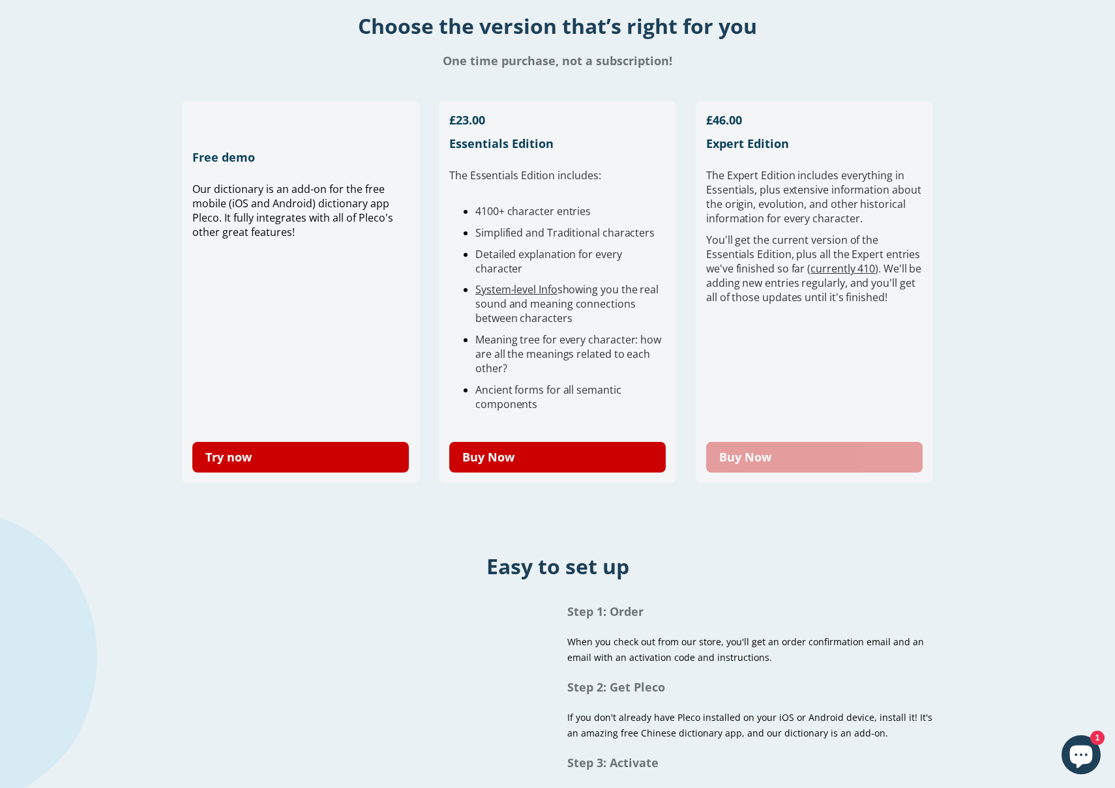
click at [821, 450] on link "Buy Now" at bounding box center [814, 457] width 216 height 31
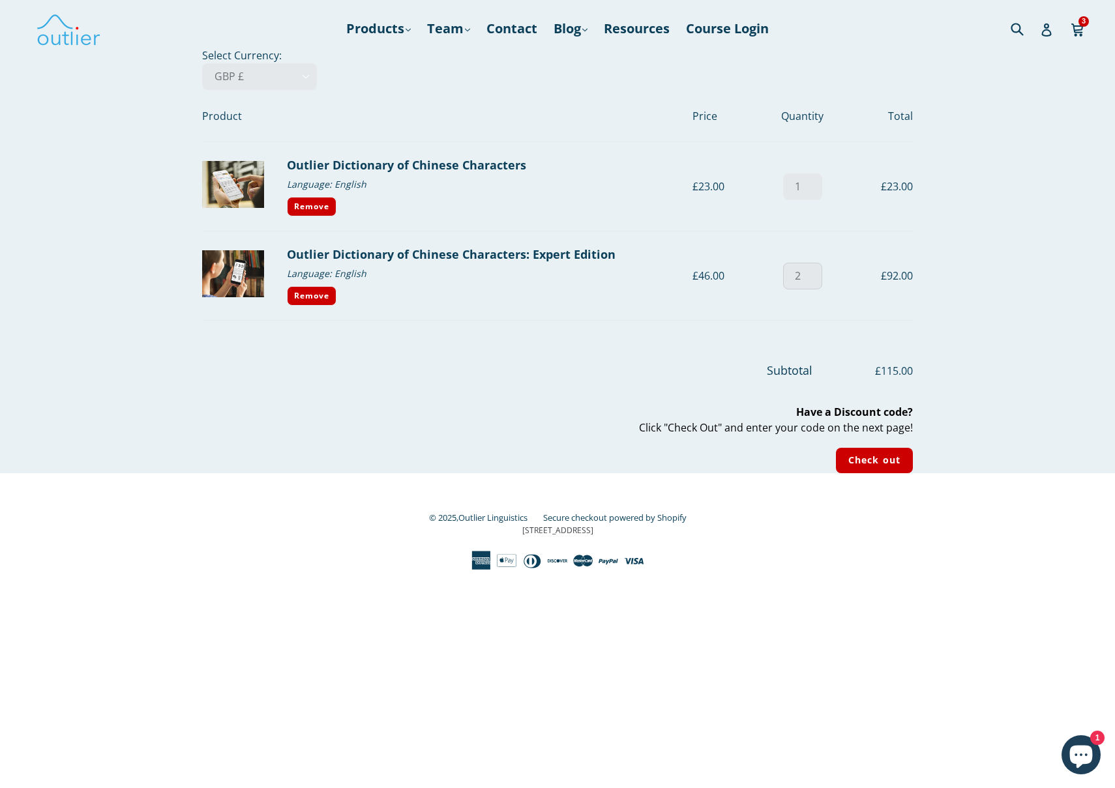
type input "1"
click at [814, 278] on input "1" at bounding box center [802, 276] width 39 height 27
click at [321, 207] on link "Remove" at bounding box center [312, 207] width 50 height 20
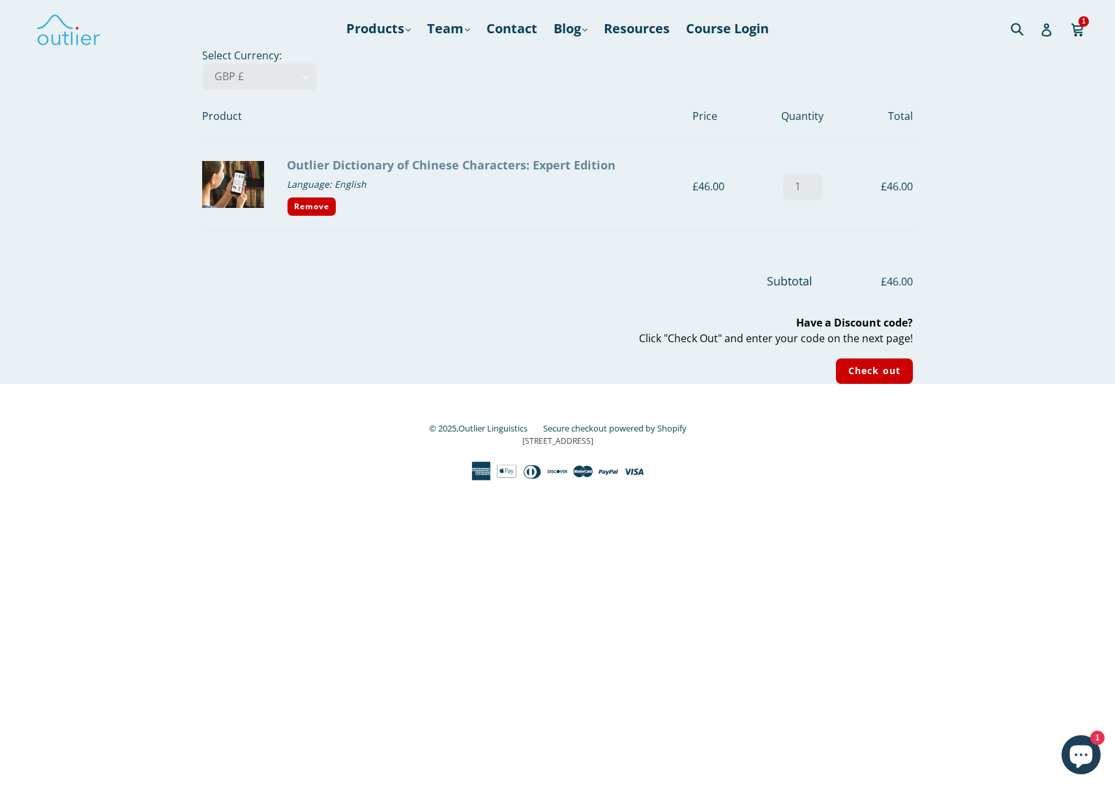
click at [431, 165] on link "Outlier Dictionary of Chinese Characters: Expert Edition" at bounding box center [451, 165] width 328 height 16
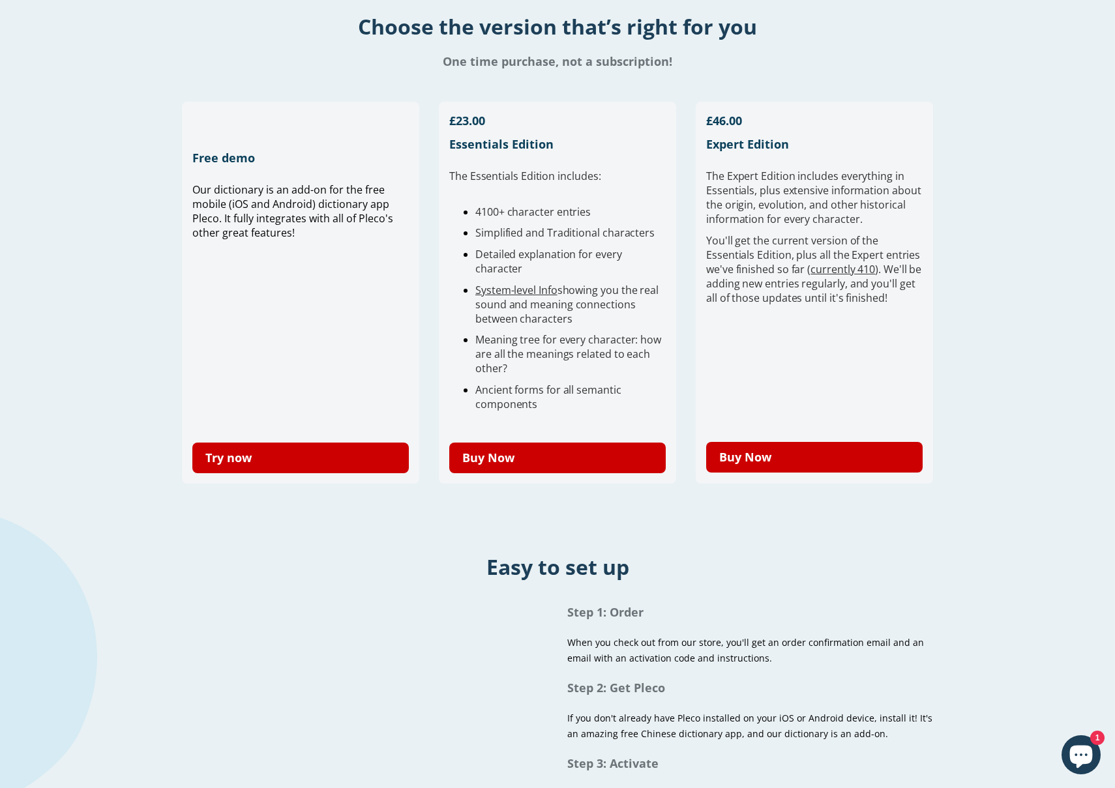
scroll to position [293, 0]
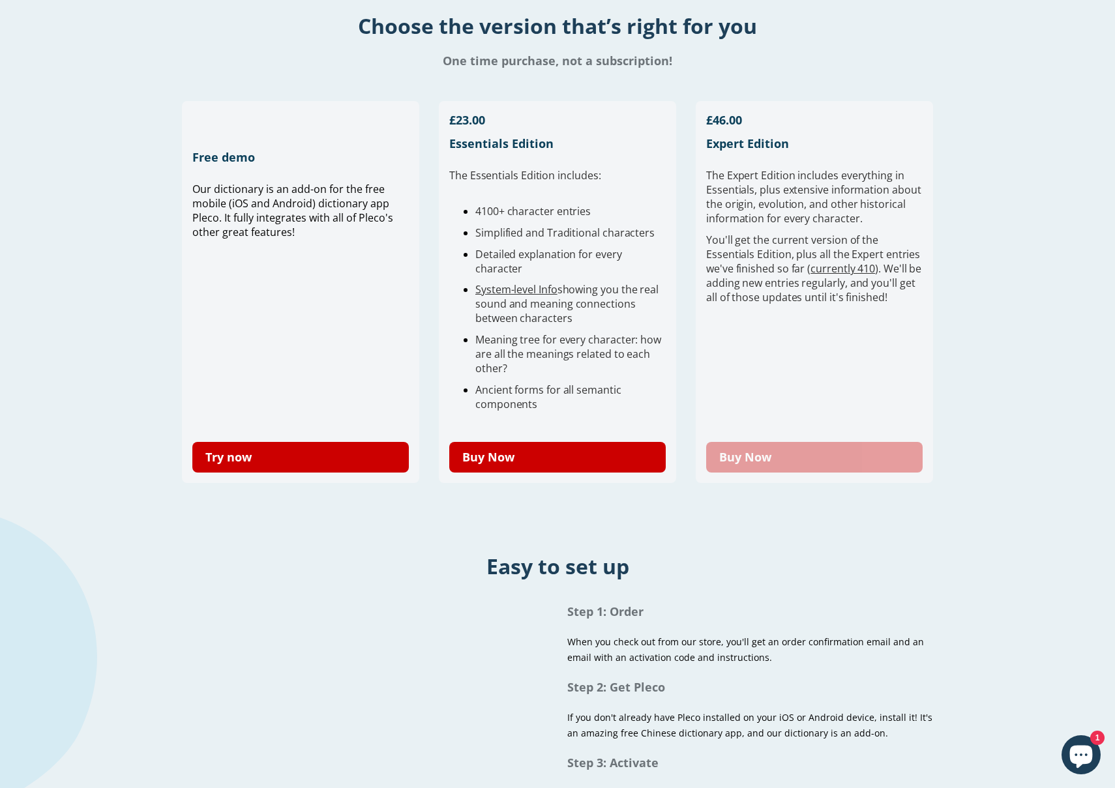
click at [820, 456] on link "Buy Now" at bounding box center [814, 457] width 216 height 31
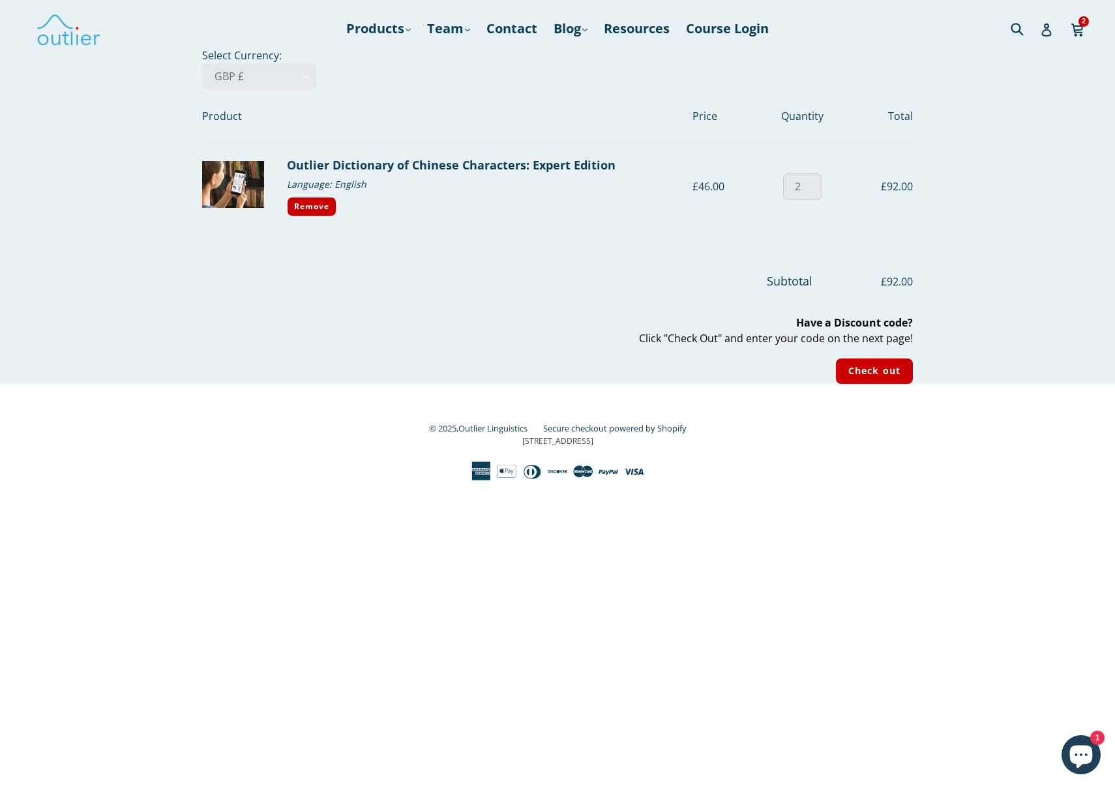
type input "1"
click at [811, 190] on input "1" at bounding box center [802, 186] width 39 height 27
click at [714, 373] on div "Subtotal £46.00 Have a Discount code? Click "Check Out" and enter your code on …" at bounding box center [547, 327] width 730 height 111
click at [849, 372] on input "Check out" at bounding box center [874, 370] width 77 height 25
